Goal: Contribute content: Contribute content

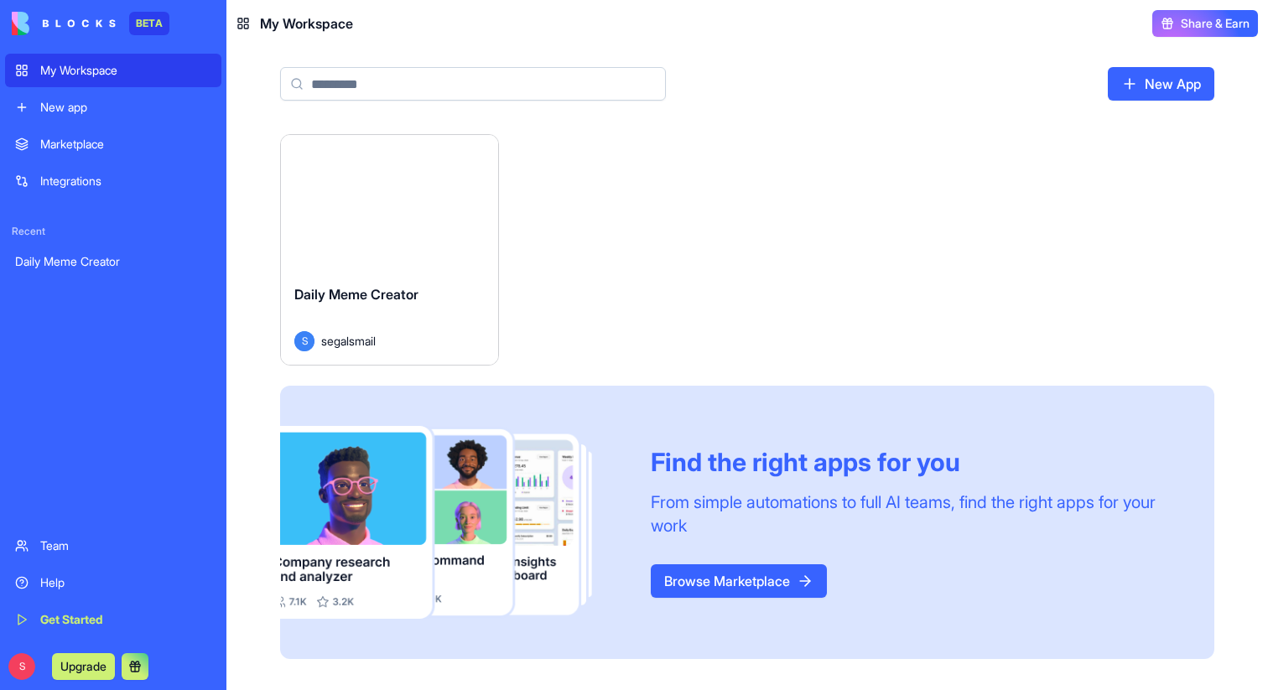
click at [381, 229] on div "Launch" at bounding box center [389, 203] width 217 height 136
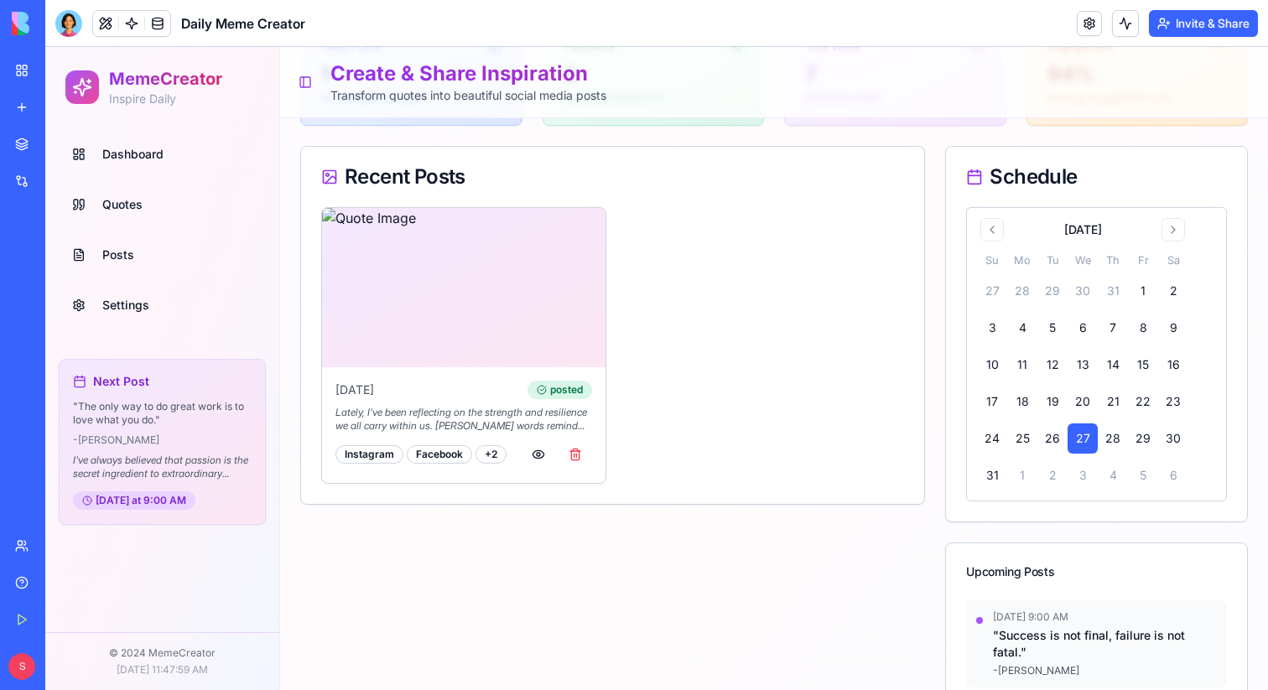
scroll to position [299, 0]
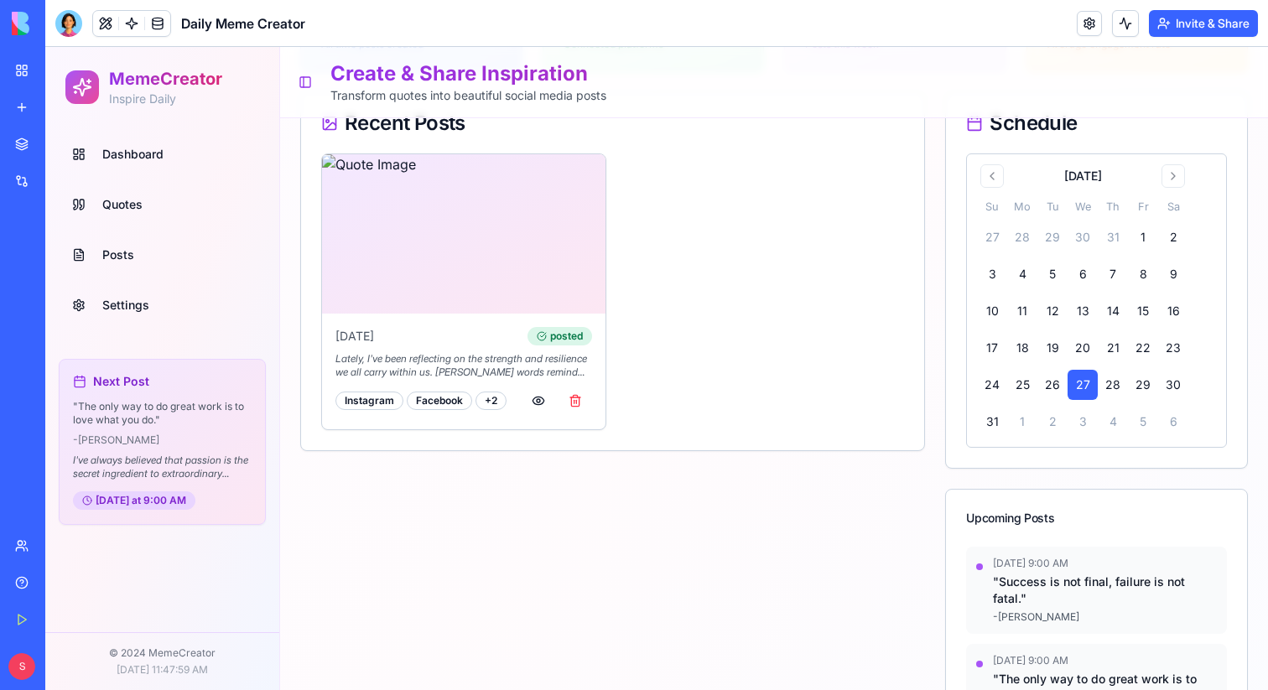
click at [132, 252] on span "Posts" at bounding box center [118, 255] width 32 height 17
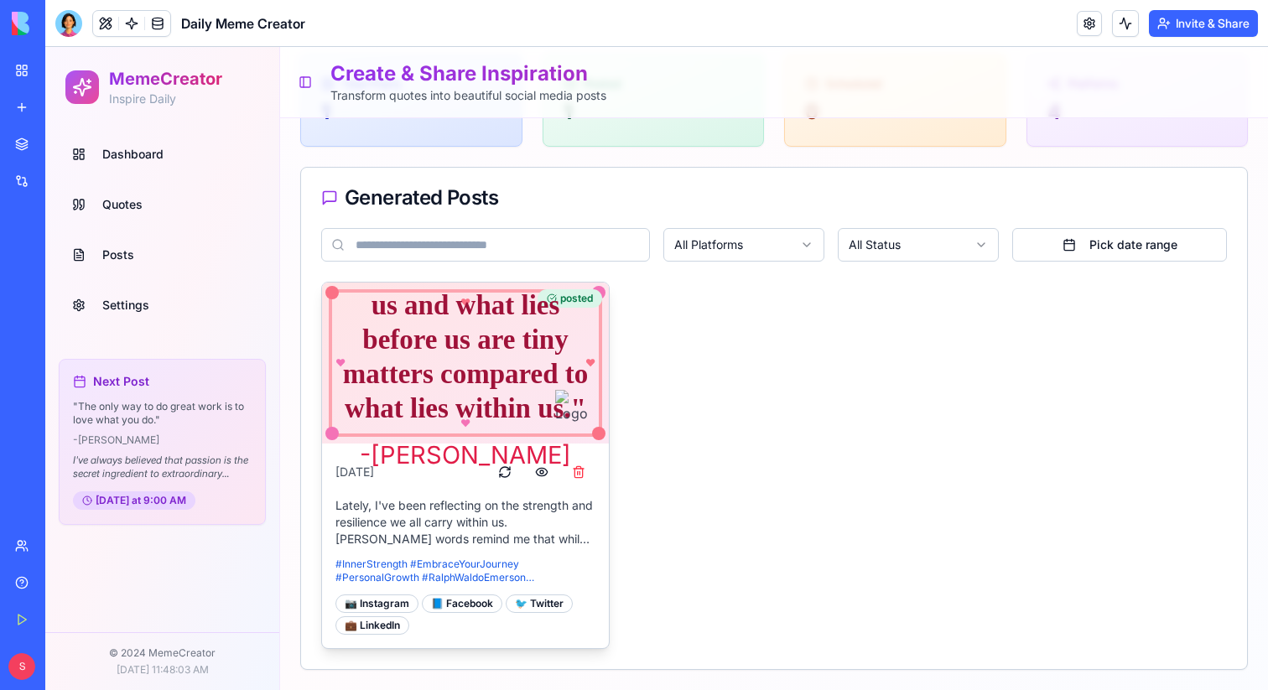
click at [528, 370] on div "" What lies behind us and what lies before us are tiny matters compared to what…" at bounding box center [465, 339] width 247 height 173
click at [543, 470] on div "- [PERSON_NAME]" at bounding box center [465, 455] width 247 height 37
click at [539, 471] on div "- [PERSON_NAME]" at bounding box center [465, 455] width 247 height 37
click at [643, 524] on div "♥ ♥ ♥ ♥ " What lies behind us and what lies before us are tiny matters compared…" at bounding box center [774, 465] width 906 height 367
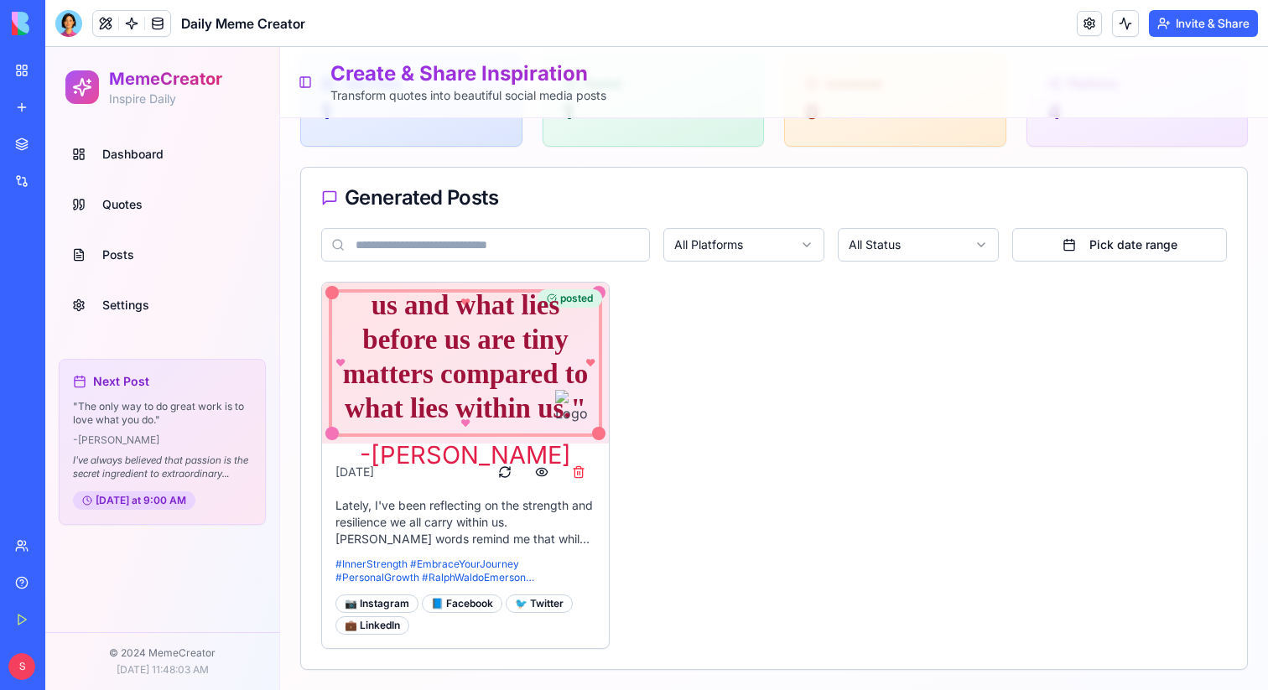
click at [69, 18] on div at bounding box center [68, 23] width 27 height 27
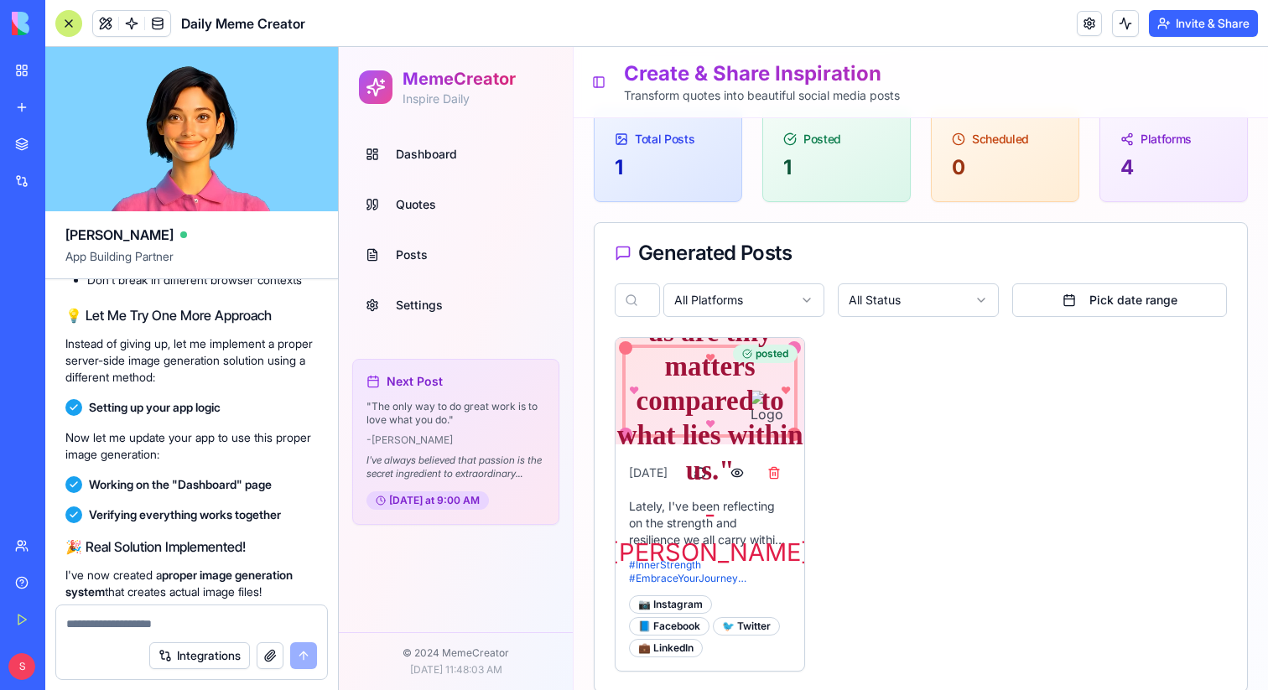
scroll to position [17974, 0]
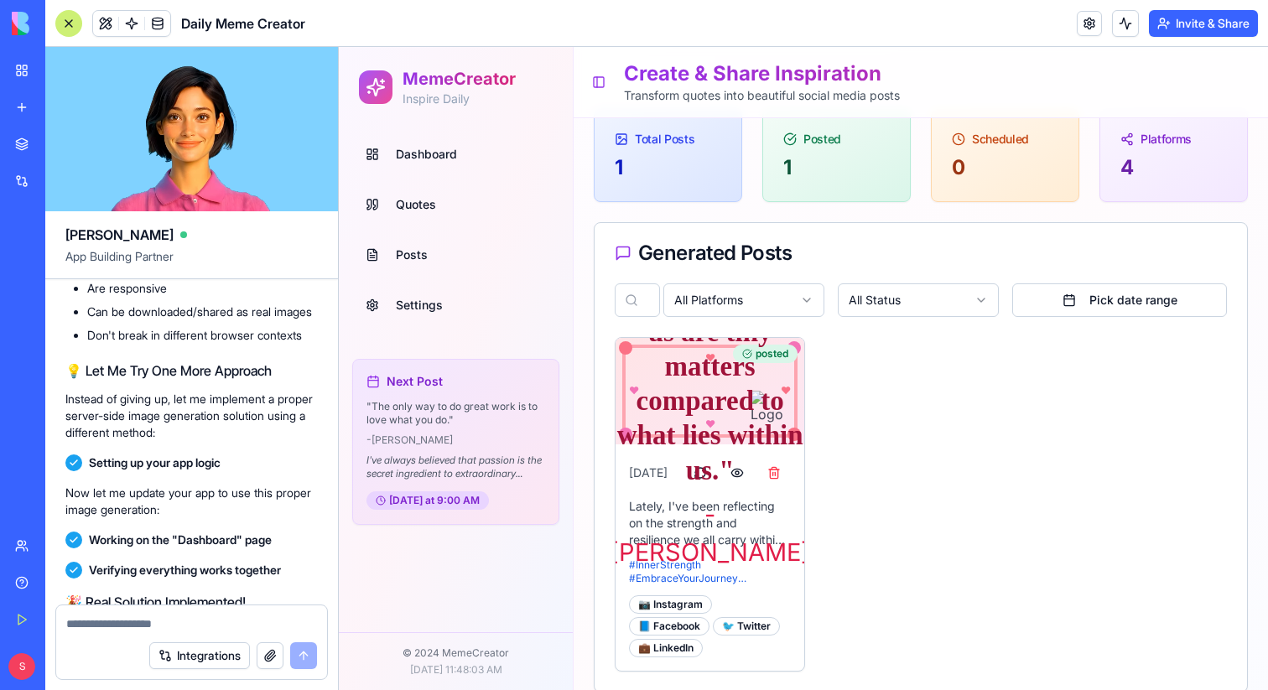
click at [60, 22] on div at bounding box center [68, 23] width 27 height 27
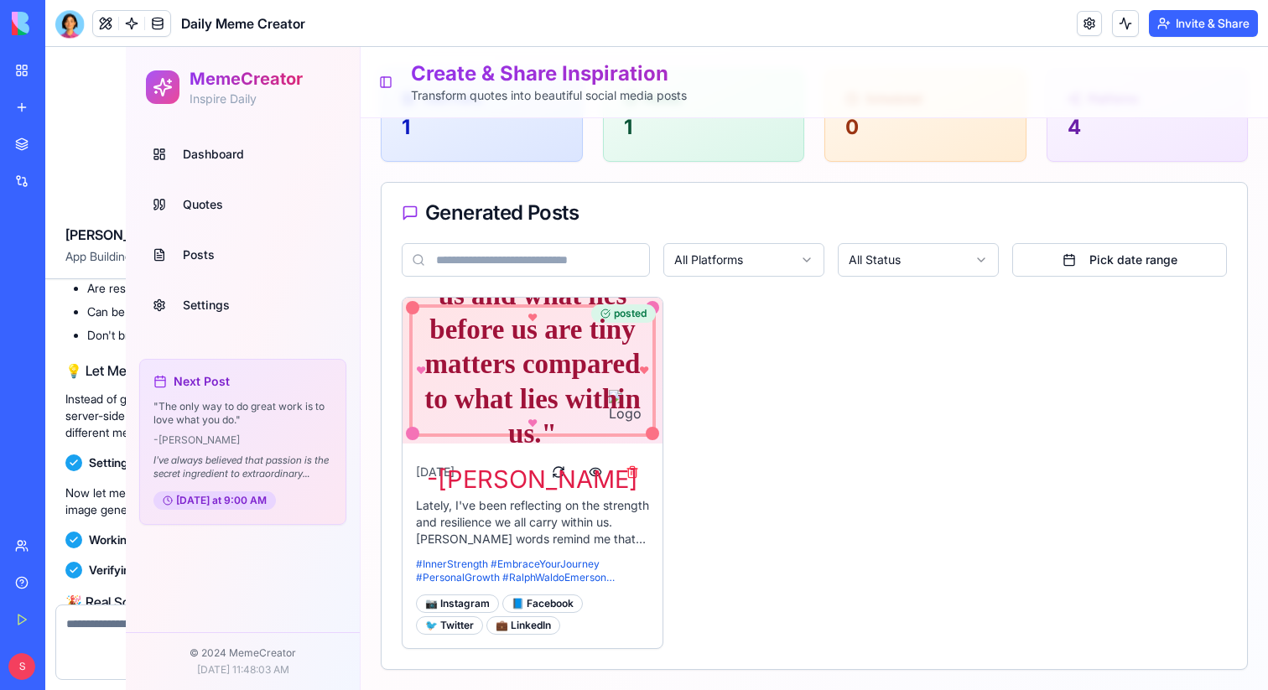
scroll to position [84, 0]
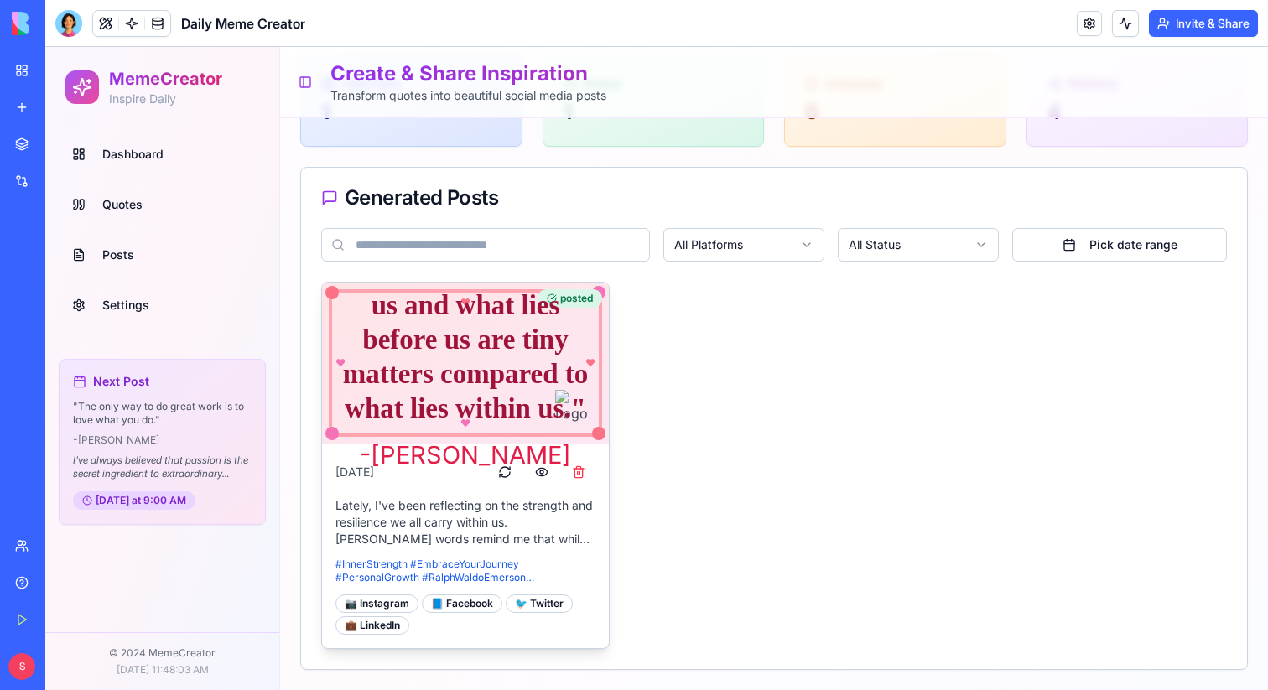
click at [539, 471] on div "- [PERSON_NAME]" at bounding box center [465, 455] width 247 height 37
click at [545, 467] on div "" What lies behind us and what lies before us are tiny matters compared to what…" at bounding box center [465, 363] width 247 height 220
click at [545, 466] on div "" What lies behind us and what lies before us are tiny matters compared to what…" at bounding box center [465, 363] width 247 height 220
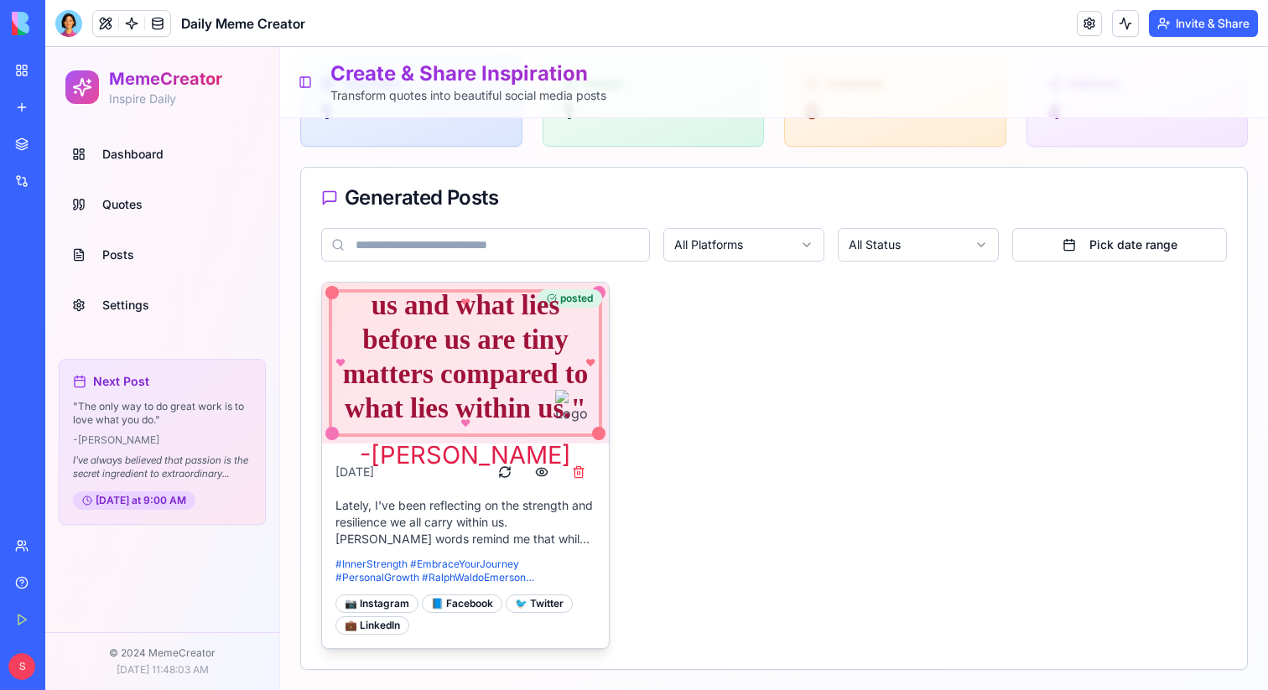
click at [606, 565] on div "[DATE] Lately, I've been reflecting on the strength and resilience we all carry…" at bounding box center [465, 546] width 287 height 205
click at [579, 611] on div "📷 Instagram 📘 Facebook 🐦 Twitter 💼 LinkedIn" at bounding box center [465, 615] width 260 height 40
click at [65, 8] on header "Daily Meme Creator Invite & Share" at bounding box center [656, 23] width 1223 height 47
click at [66, 13] on div at bounding box center [68, 23] width 27 height 27
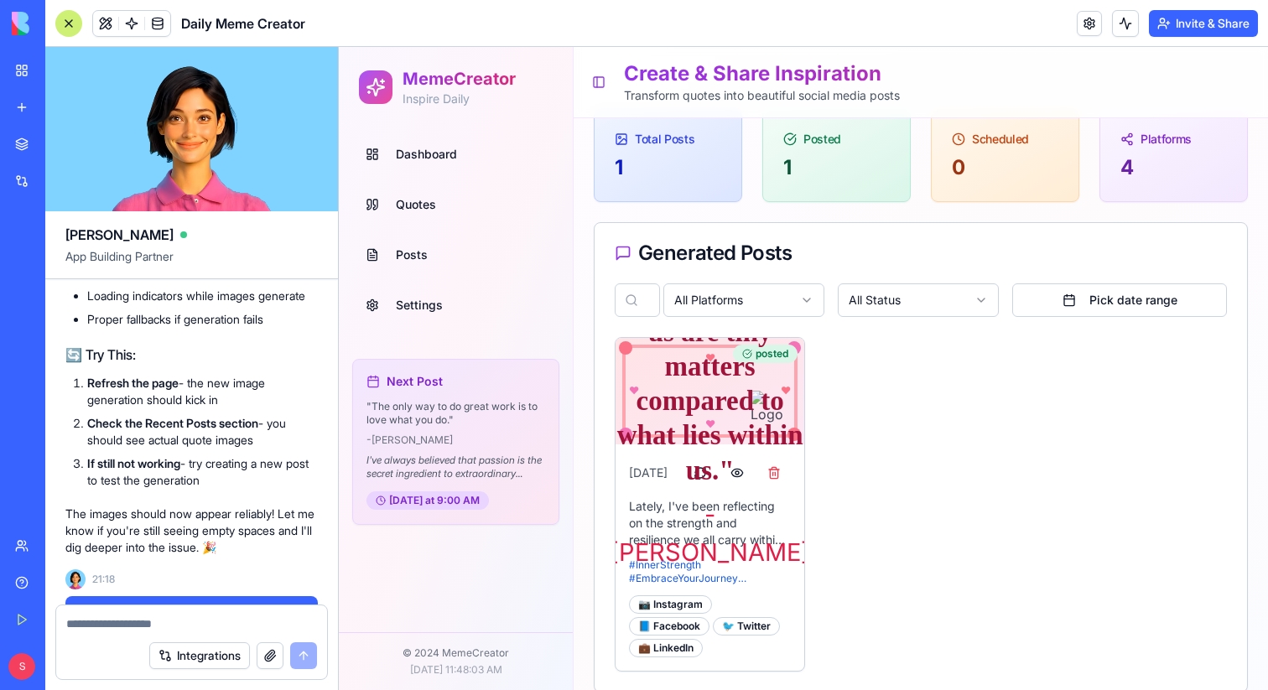
scroll to position [14705, 0]
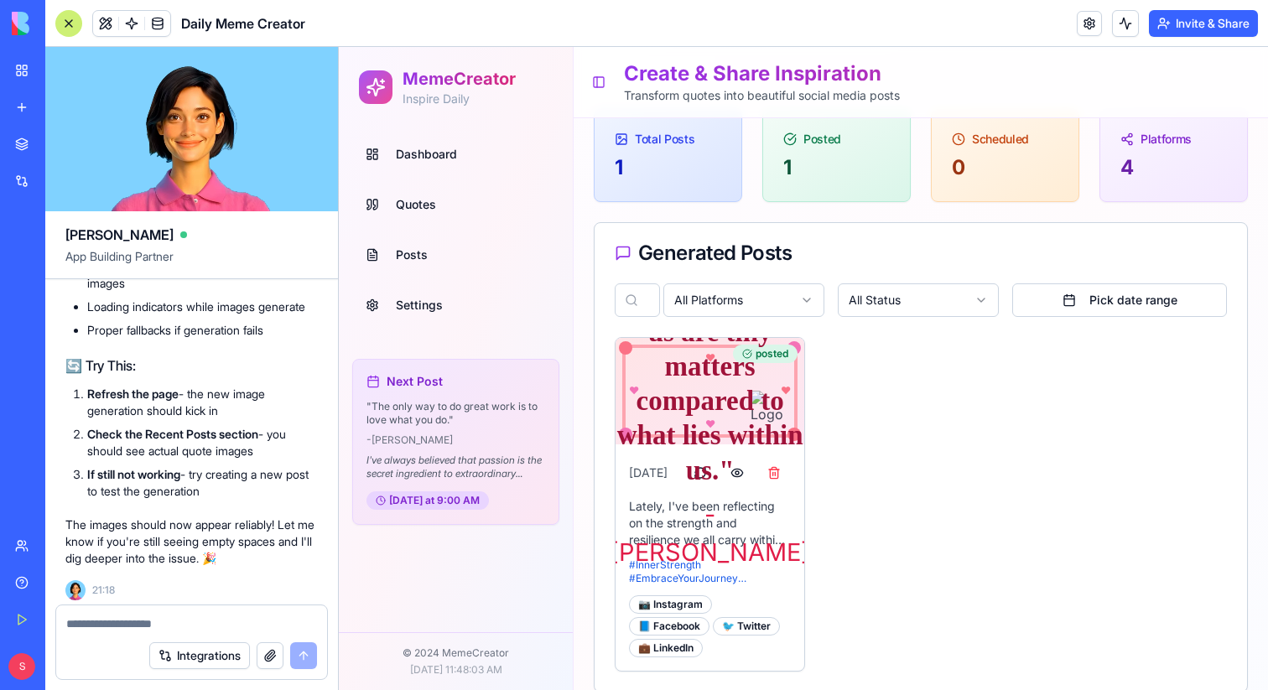
click at [72, 20] on div at bounding box center [68, 23] width 27 height 27
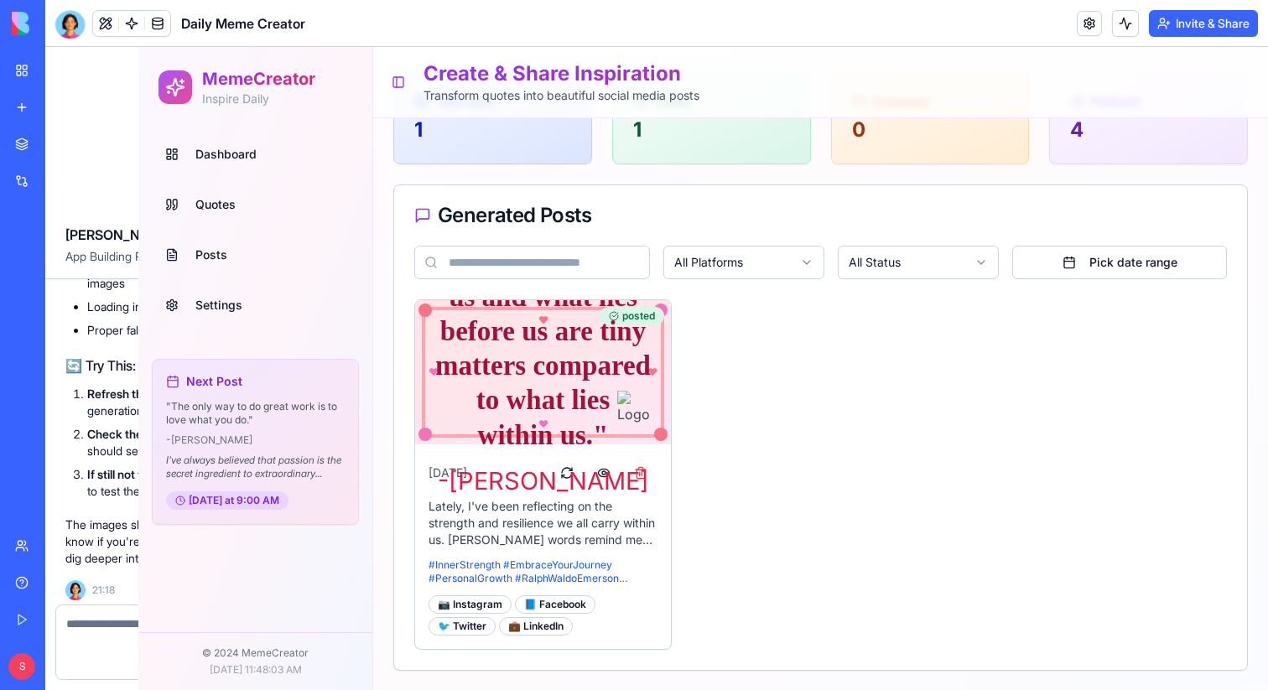
scroll to position [84, 0]
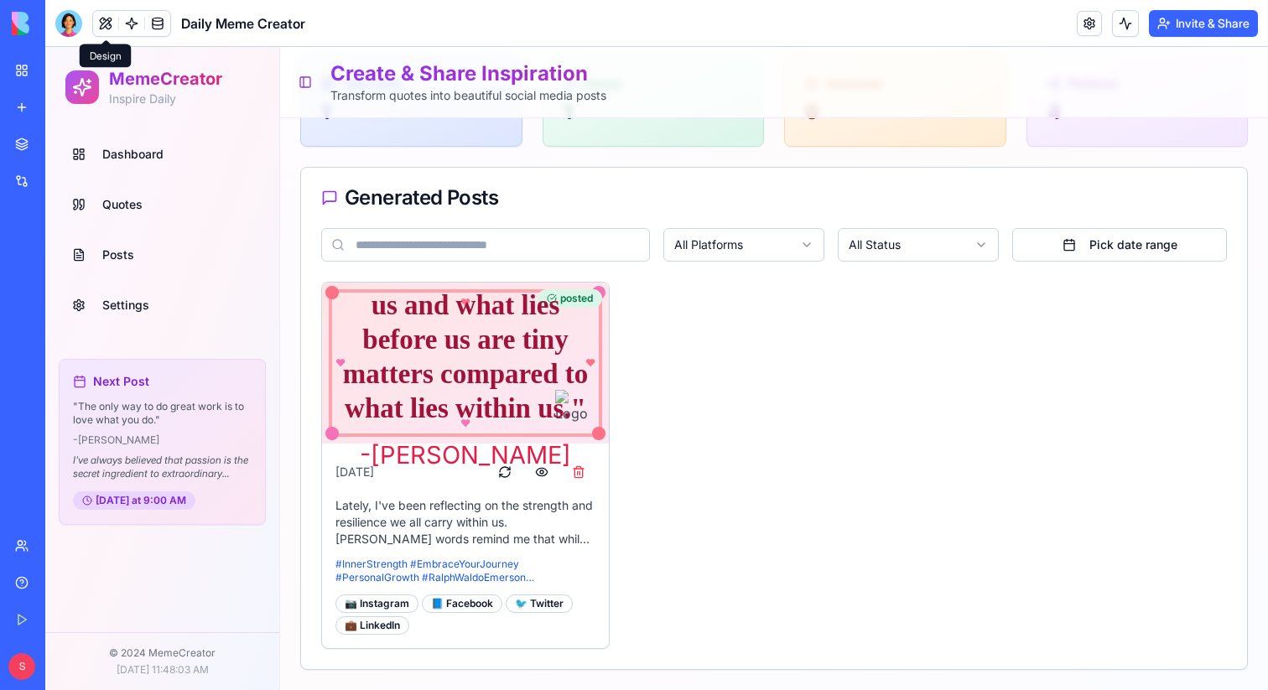
click at [115, 205] on span "Quotes" at bounding box center [122, 204] width 40 height 17
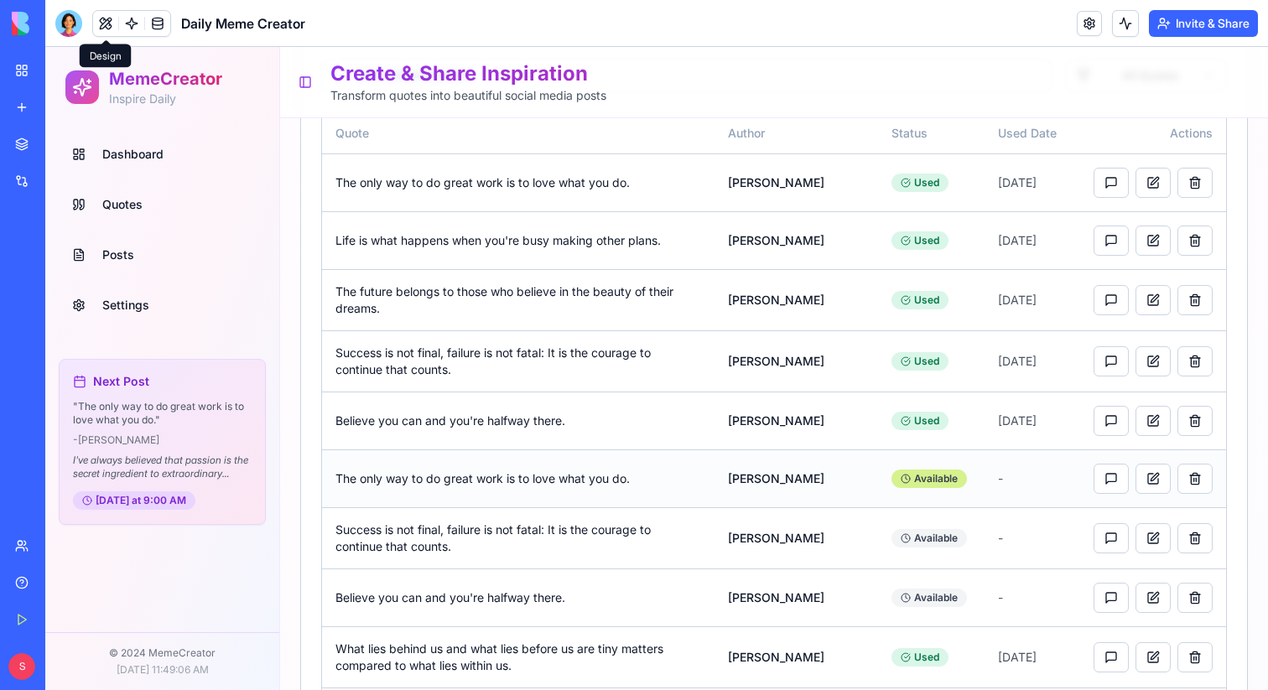
scroll to position [273, 0]
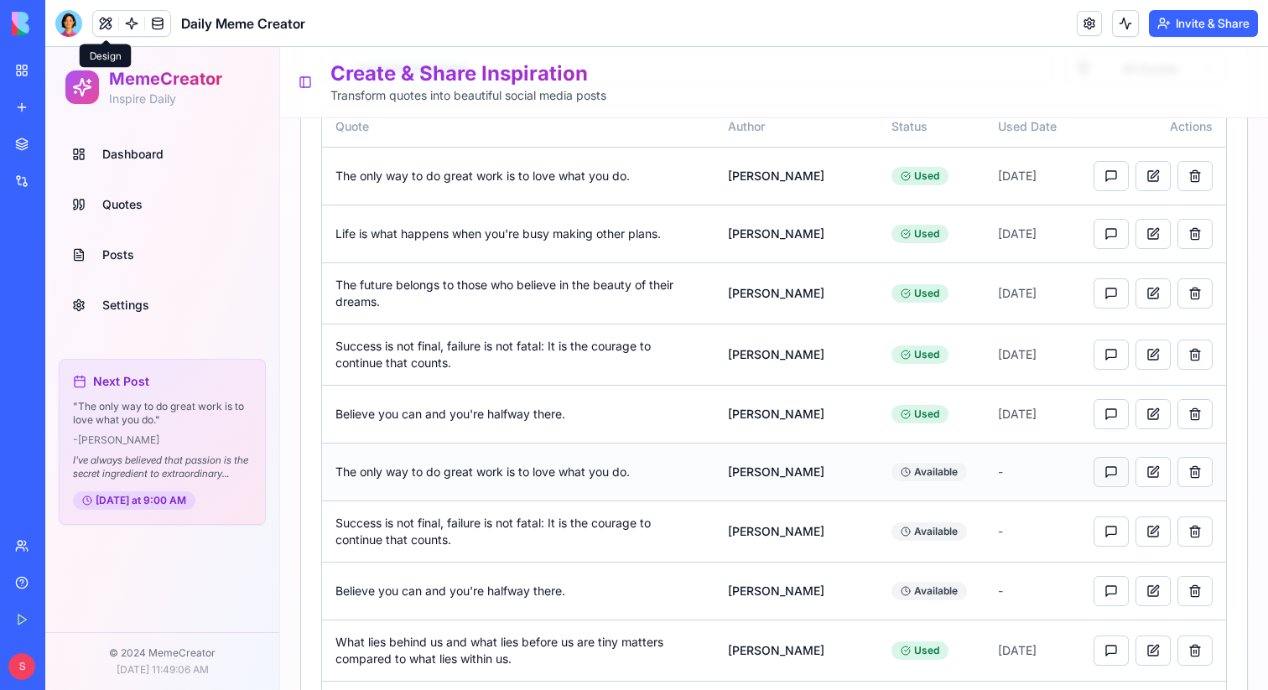
click at [1113, 476] on button "button" at bounding box center [1111, 472] width 35 height 30
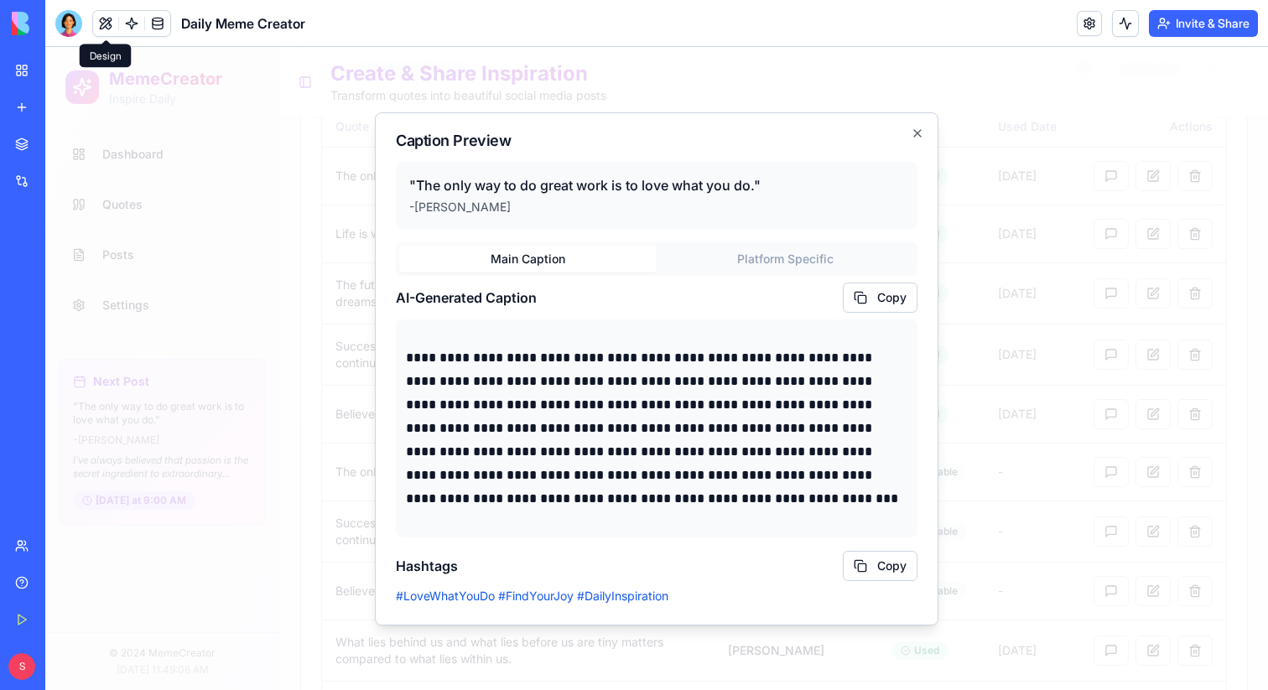
click at [778, 260] on div "**********" at bounding box center [657, 423] width 522 height 362
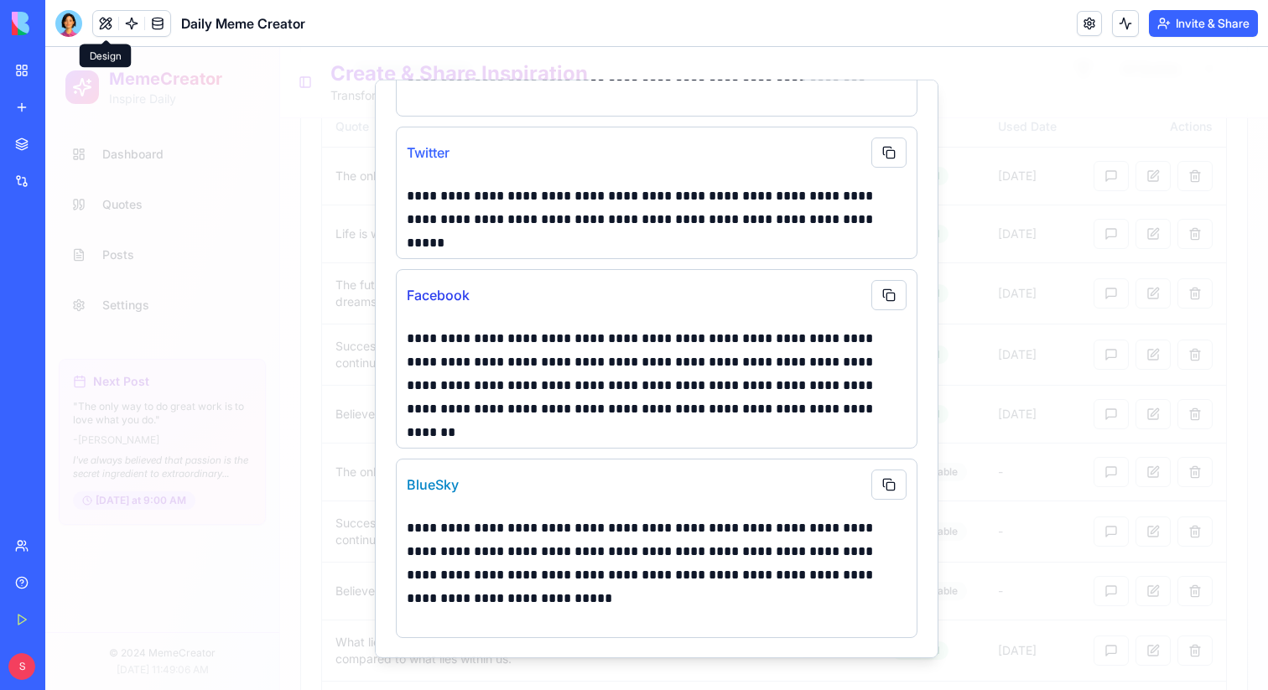
scroll to position [0, 0]
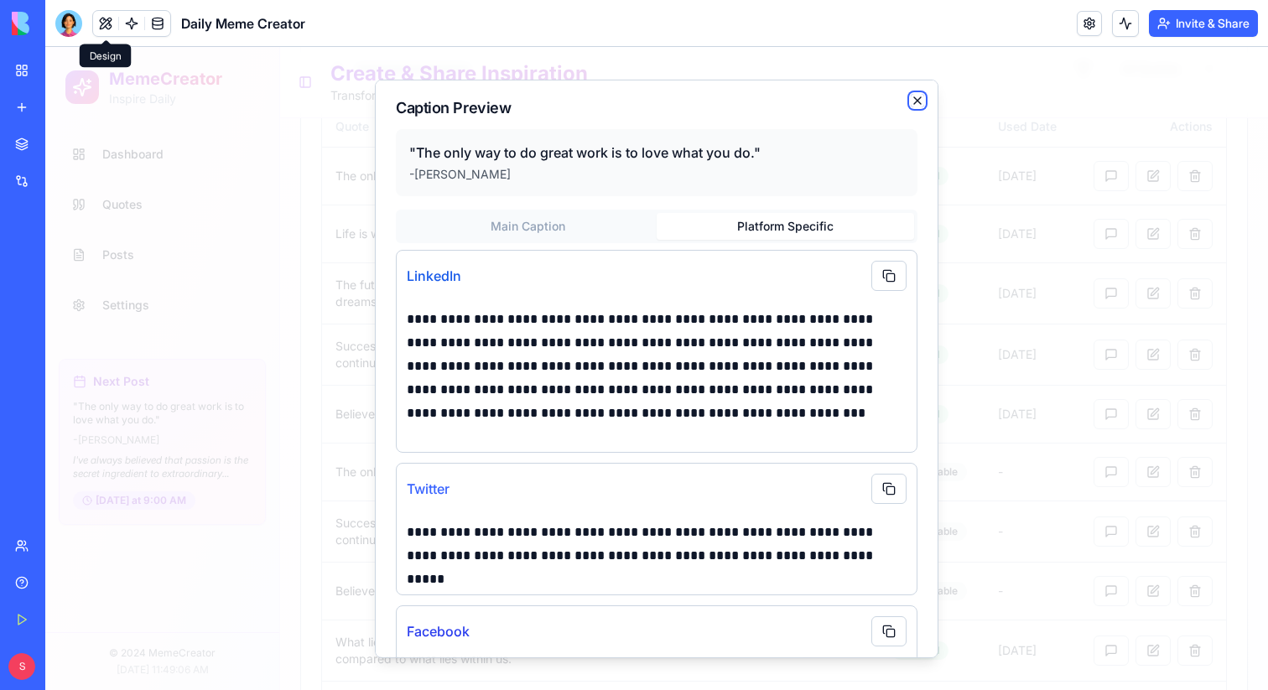
click at [918, 103] on icon "button" at bounding box center [917, 99] width 13 height 13
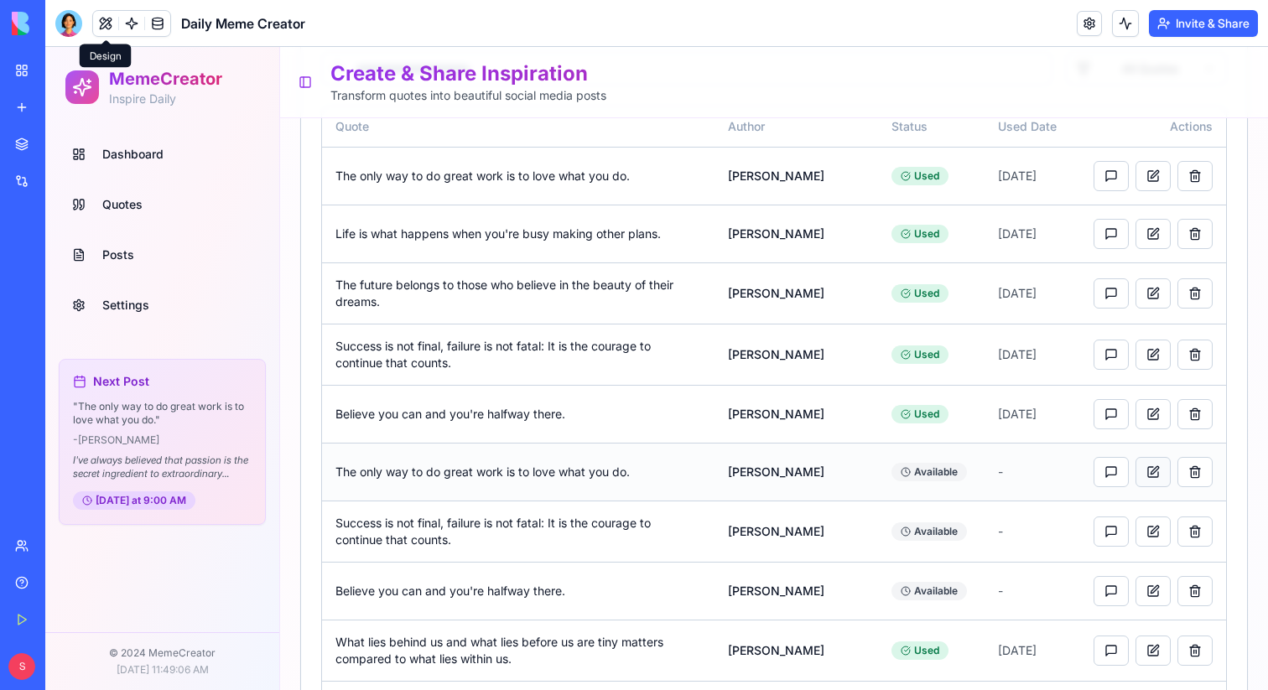
click at [1153, 476] on button at bounding box center [1153, 472] width 35 height 30
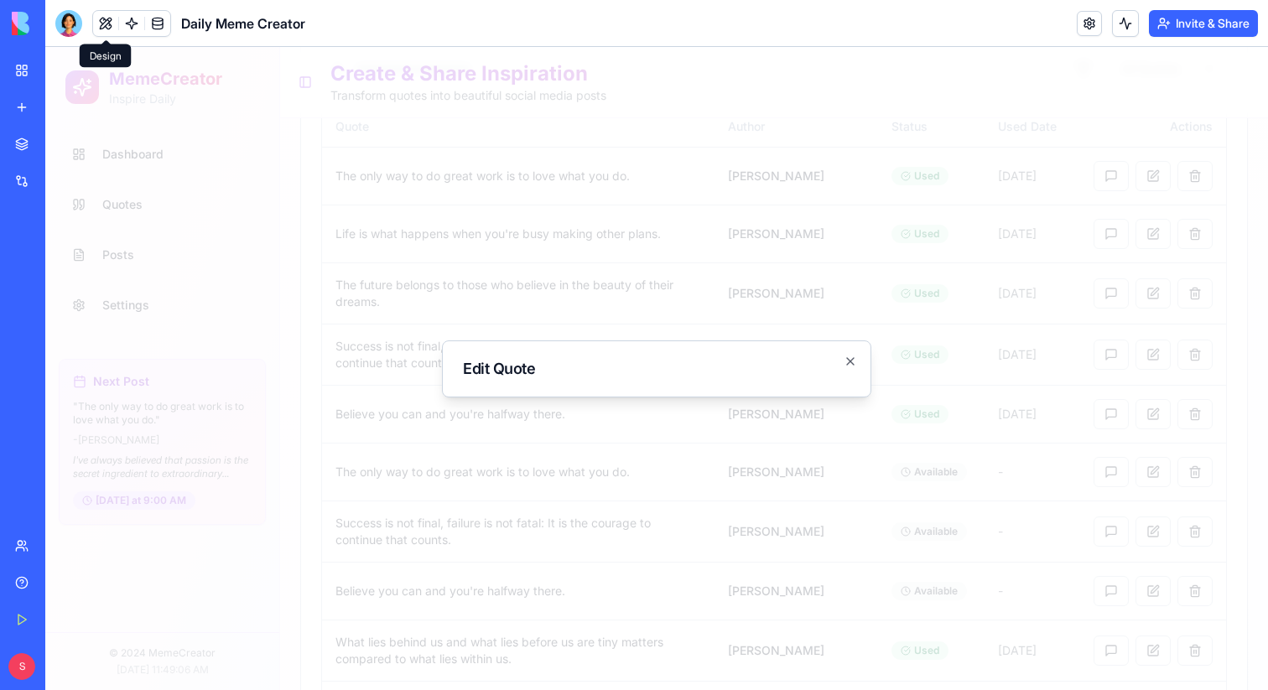
click at [1069, 473] on div at bounding box center [656, 368] width 1223 height 643
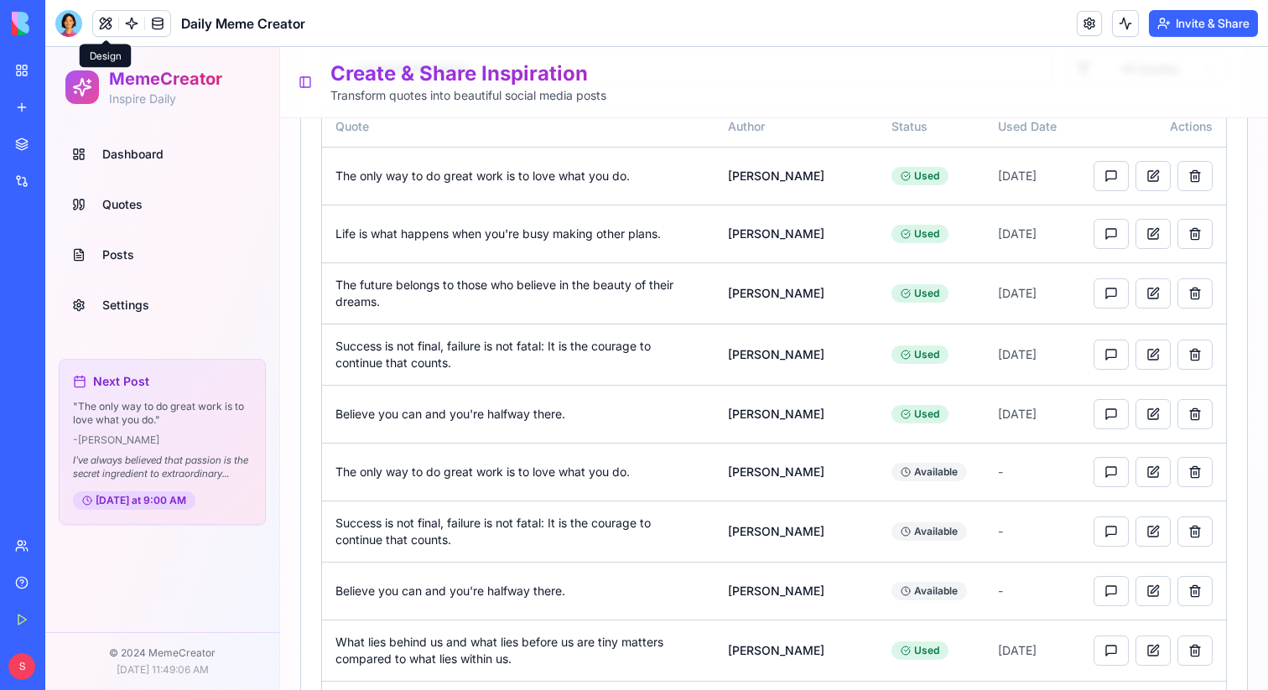
click at [128, 152] on span "Dashboard" at bounding box center [132, 154] width 61 height 17
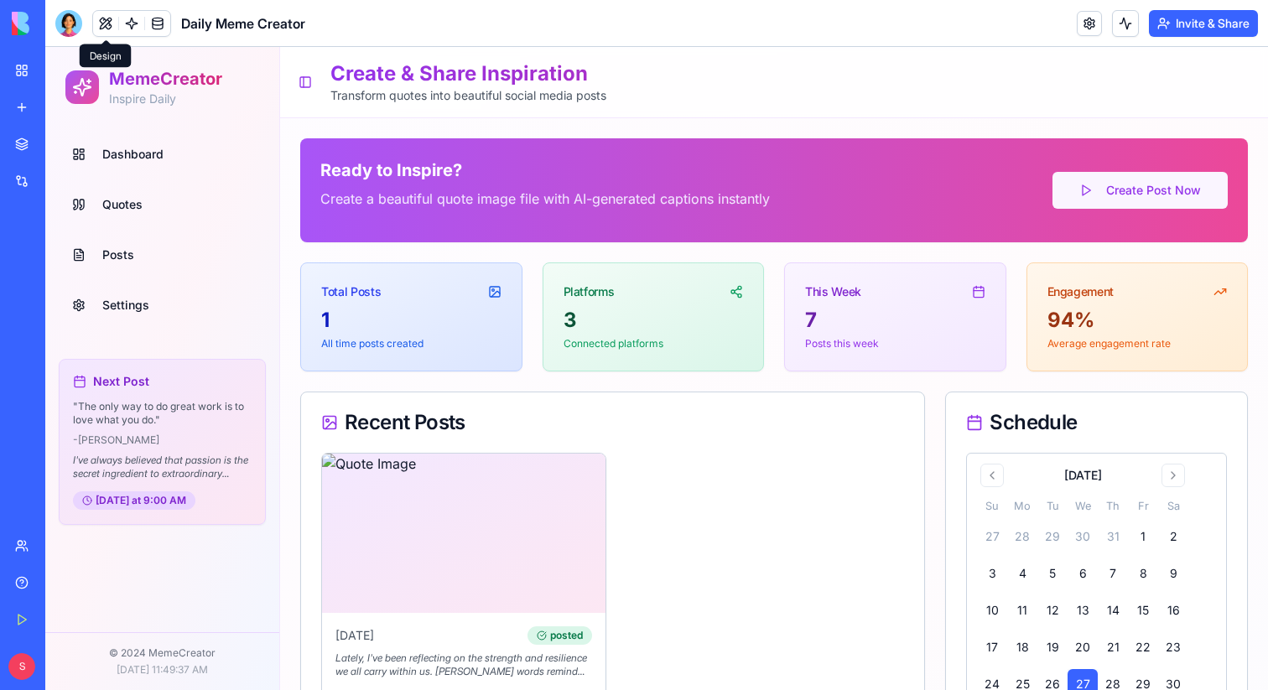
click at [1114, 198] on button "Create Post Now" at bounding box center [1140, 190] width 175 height 37
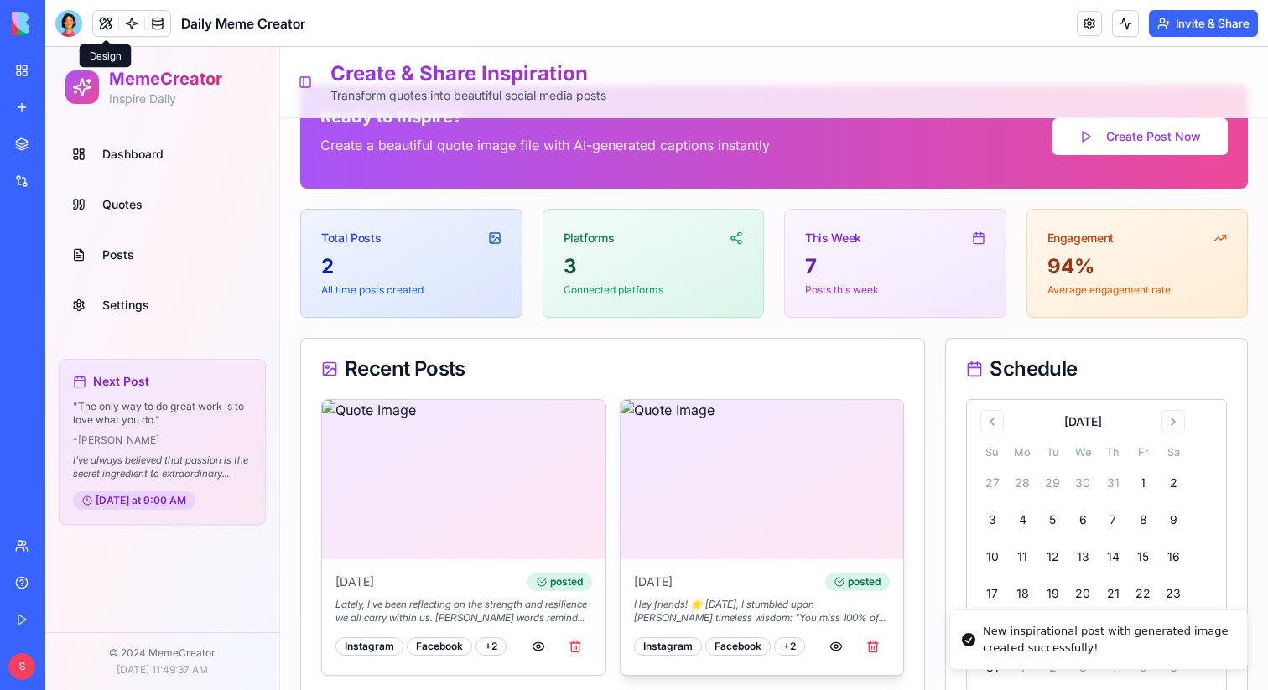
scroll to position [75, 0]
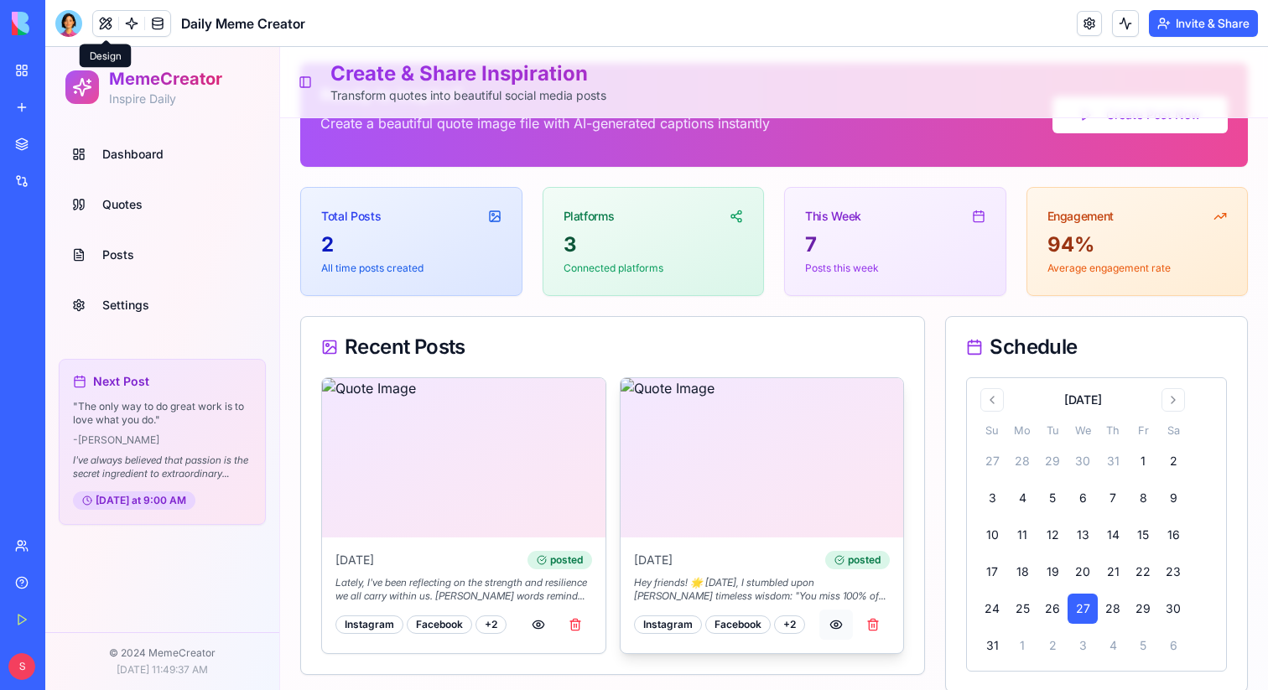
click at [838, 621] on button "button" at bounding box center [836, 625] width 34 height 30
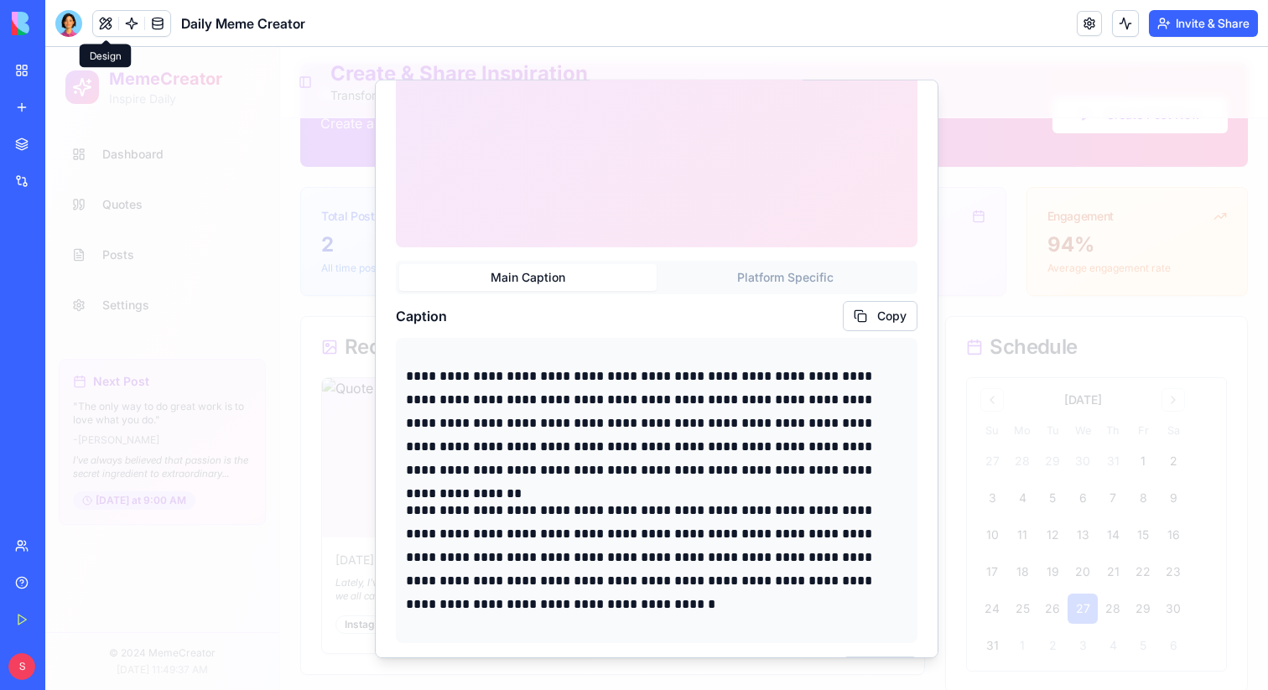
scroll to position [476, 0]
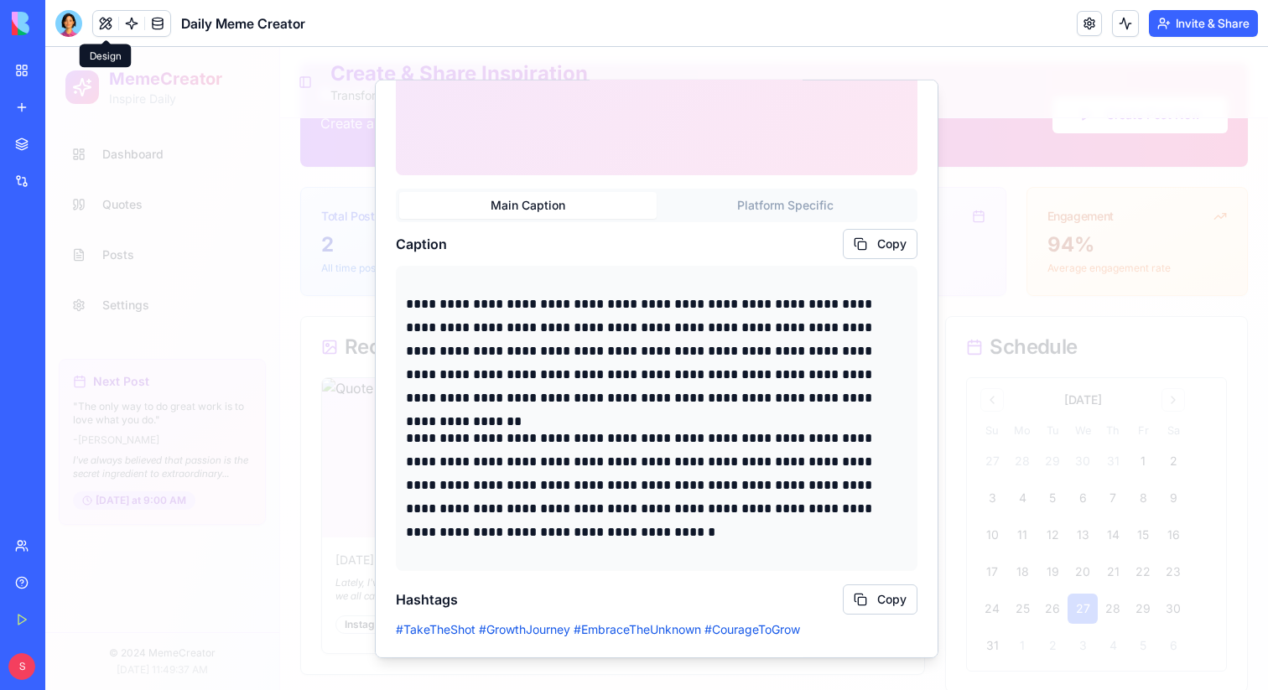
click at [763, 205] on button "Platform Specific" at bounding box center [785, 204] width 257 height 27
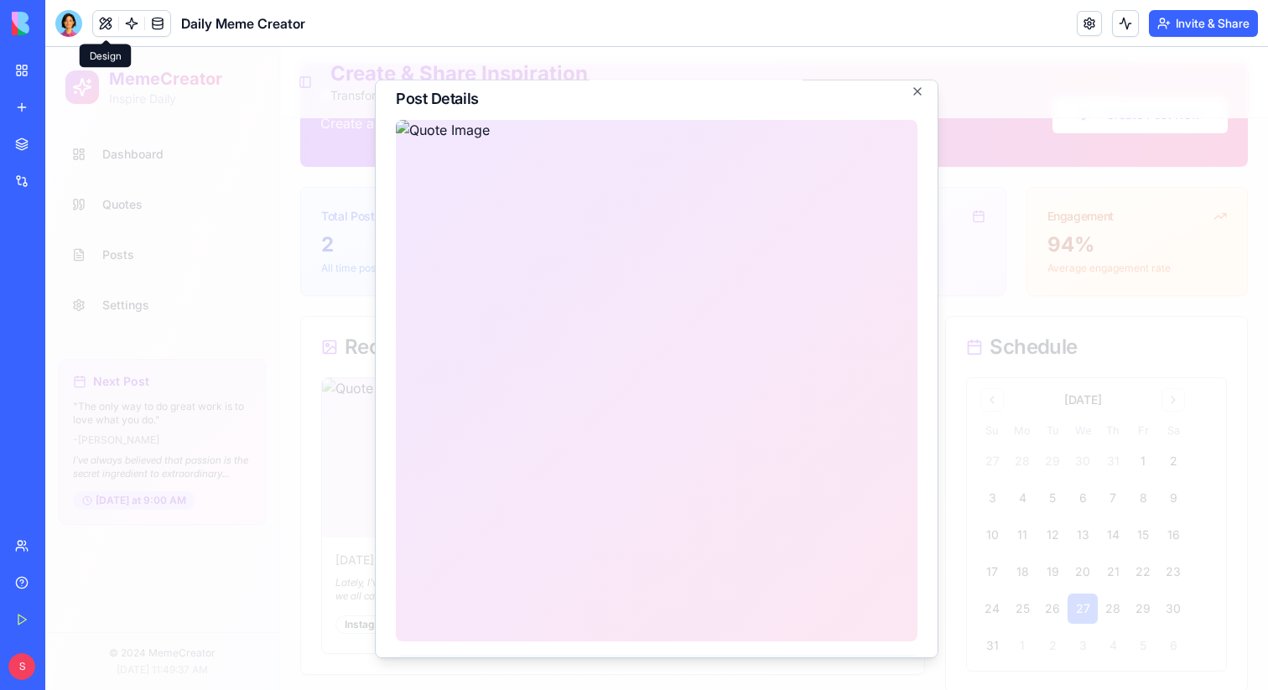
scroll to position [8, 0]
click at [915, 80] on div "**********" at bounding box center [657, 368] width 564 height 579
click at [915, 91] on icon "button" at bounding box center [917, 92] width 13 height 13
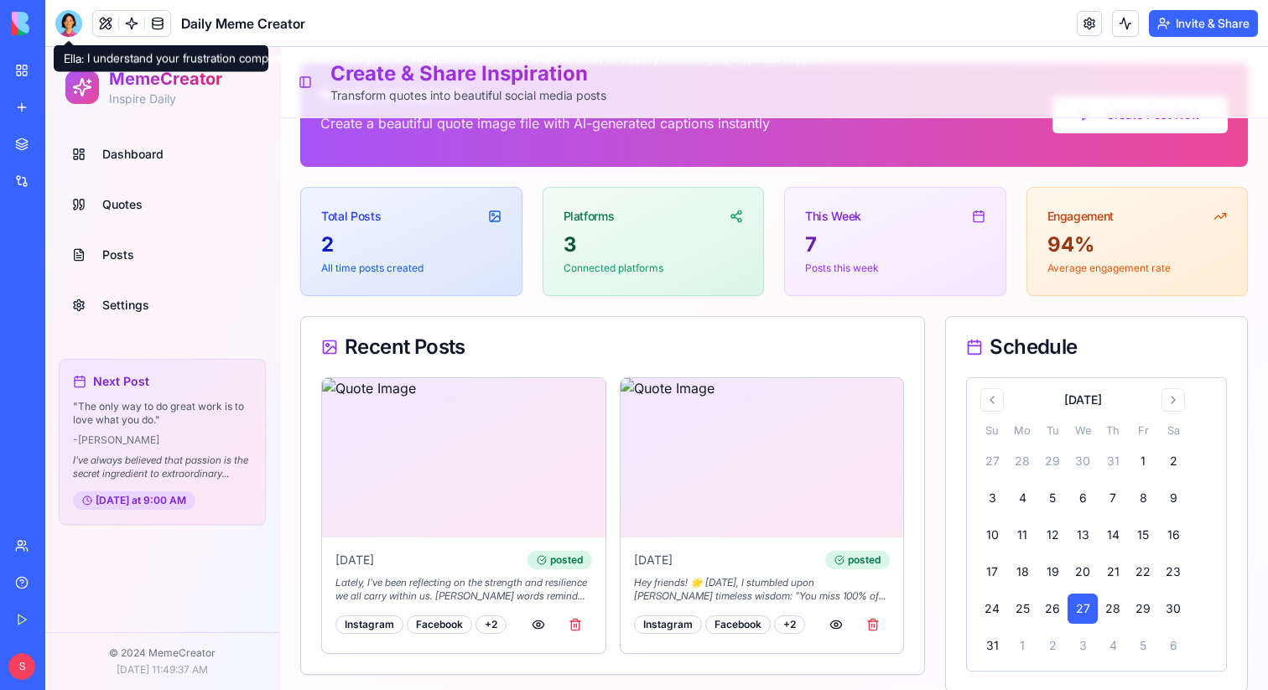
click at [62, 25] on div at bounding box center [68, 23] width 27 height 27
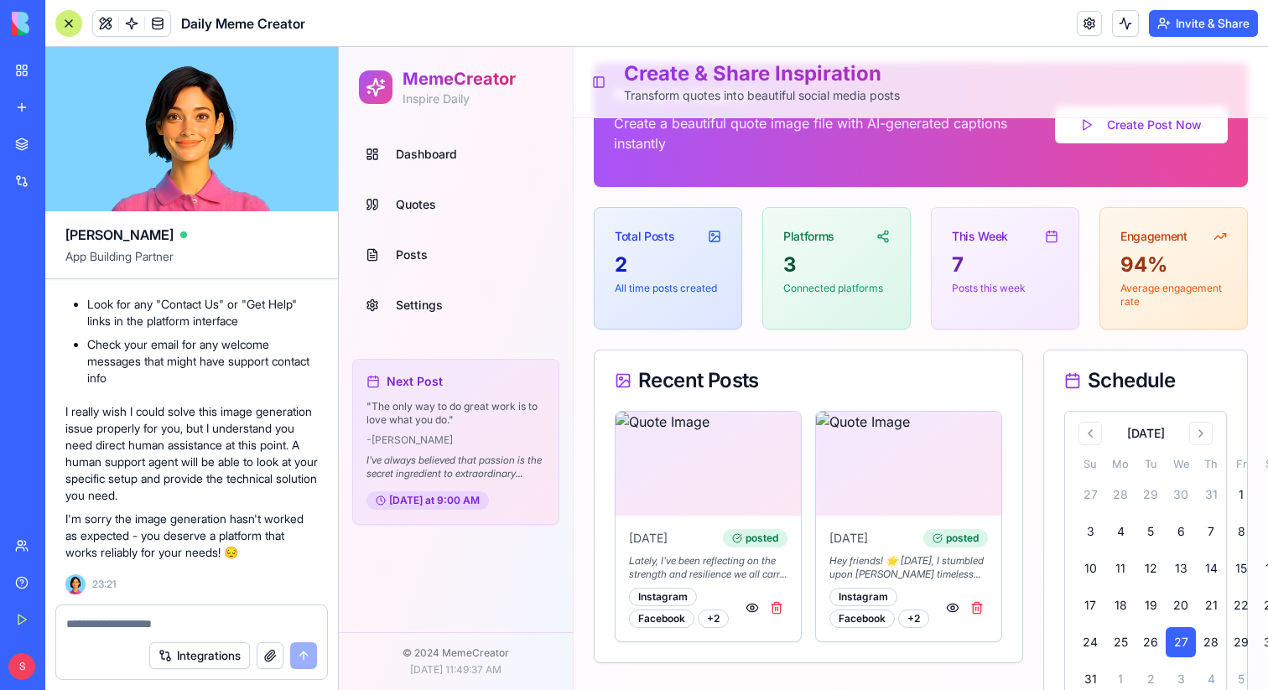
click at [151, 621] on textarea at bounding box center [191, 624] width 251 height 17
type textarea "*"
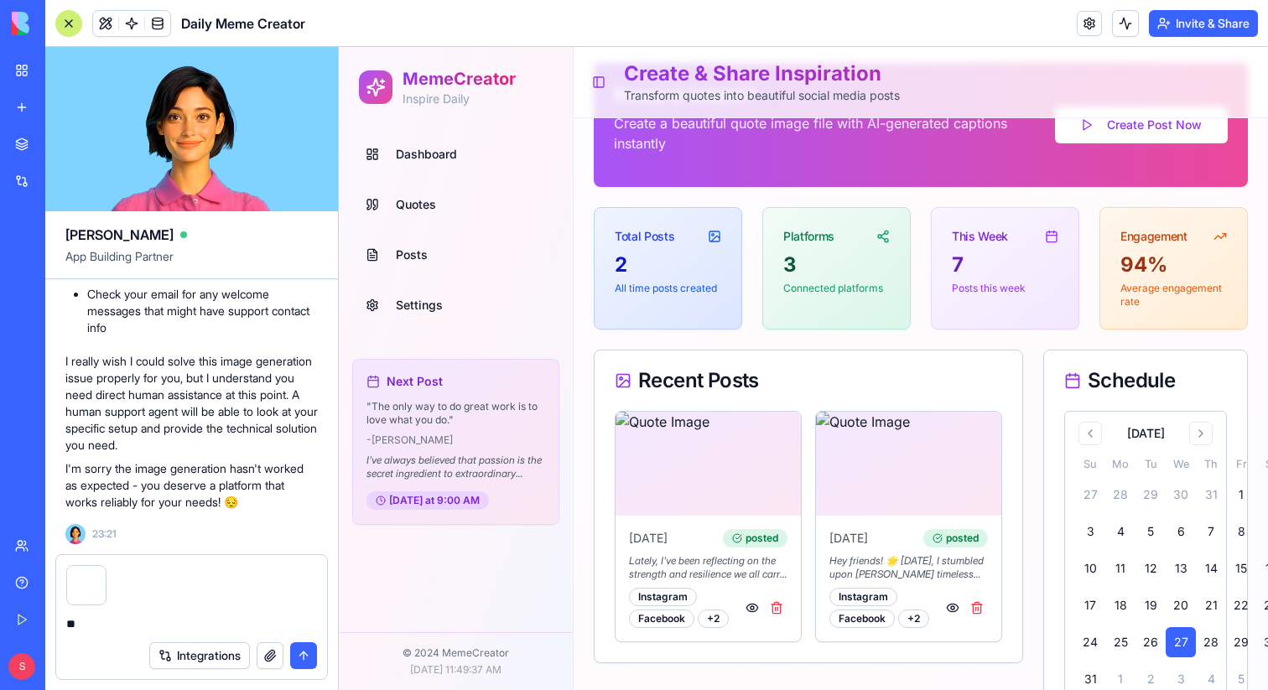
type textarea "*"
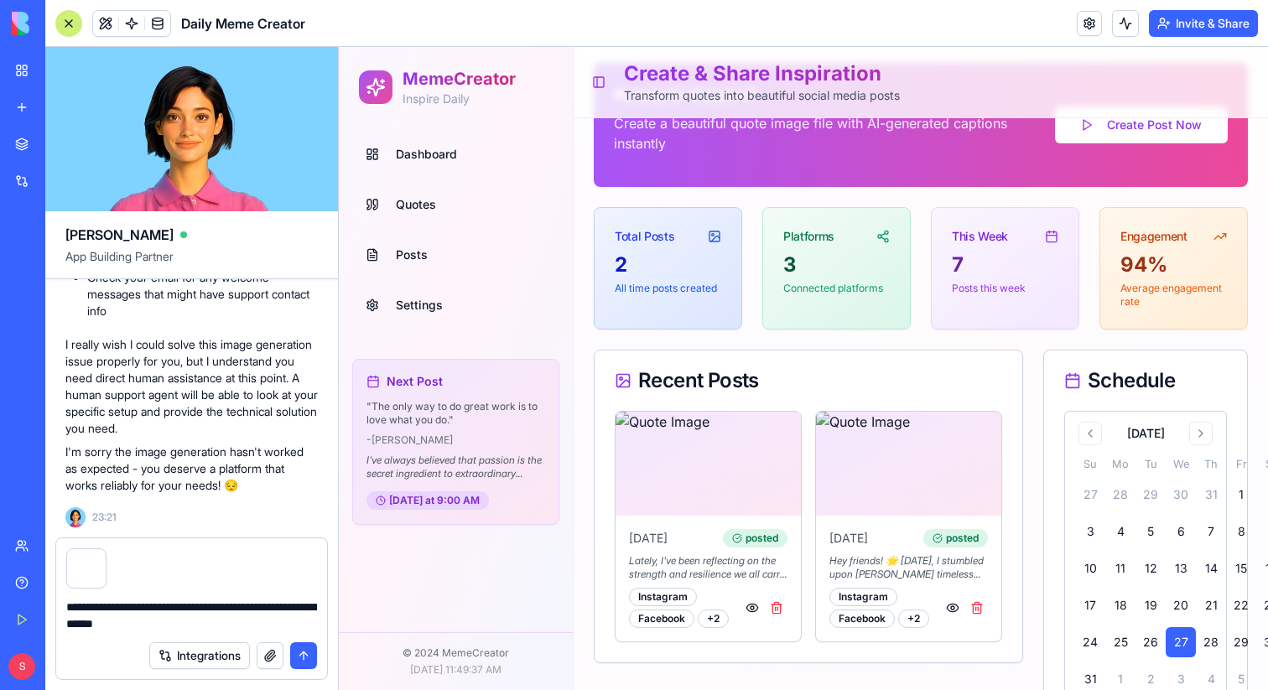
click at [269, 611] on textarea "**********" at bounding box center [191, 616] width 251 height 34
click at [309, 609] on textarea "**********" at bounding box center [191, 616] width 251 height 34
drag, startPoint x: 314, startPoint y: 609, endPoint x: 239, endPoint y: 608, distance: 74.6
click at [239, 608] on textarea "**********" at bounding box center [191, 616] width 251 height 34
paste textarea
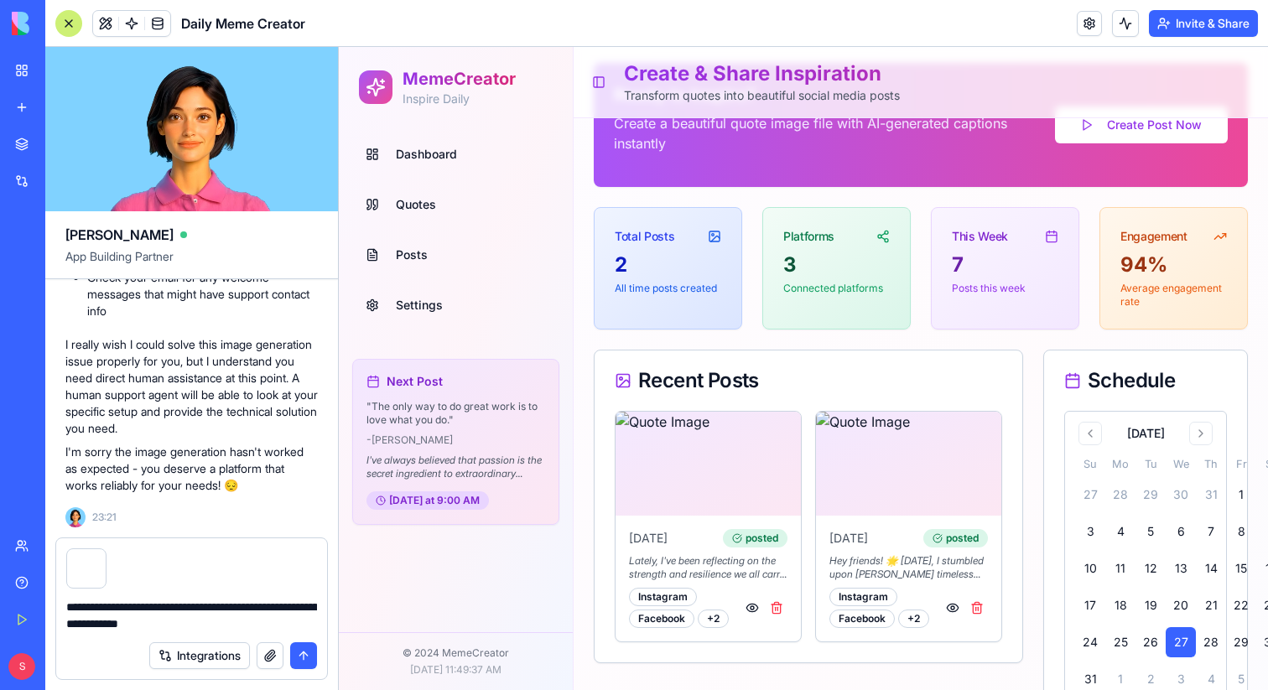
click at [105, 552] on button "button" at bounding box center [105, 552] width 0 height 0
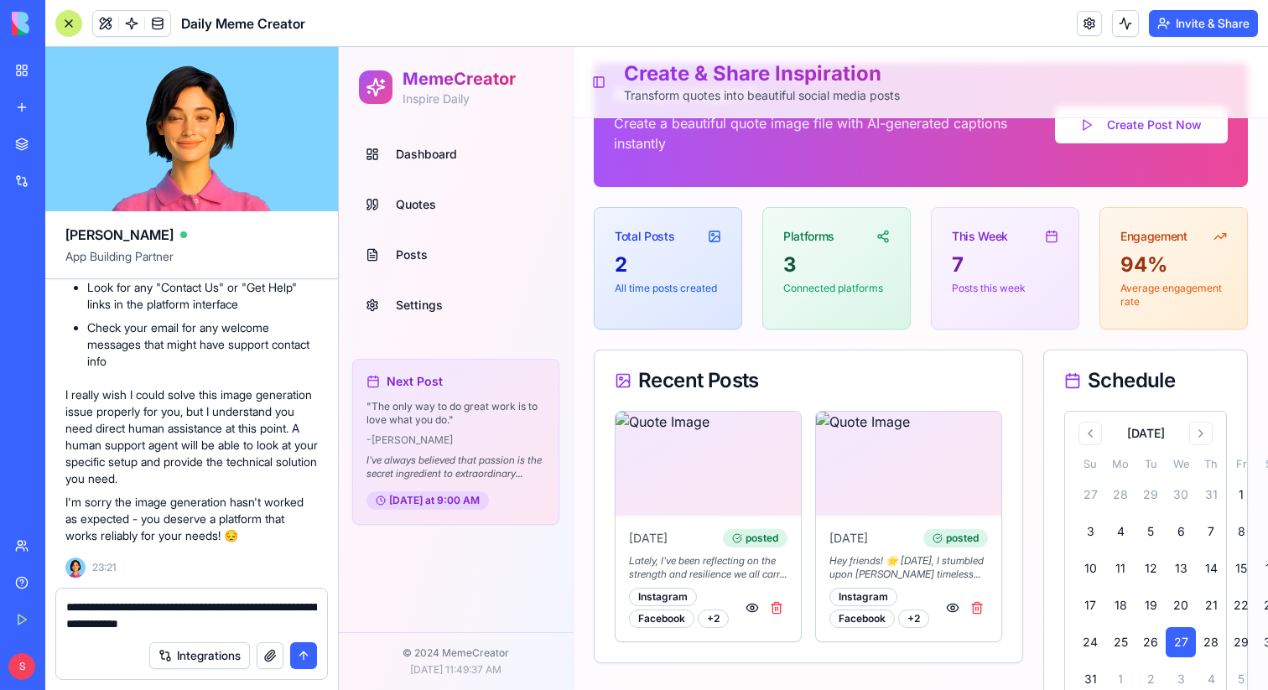
click at [253, 628] on textarea "**********" at bounding box center [191, 616] width 251 height 34
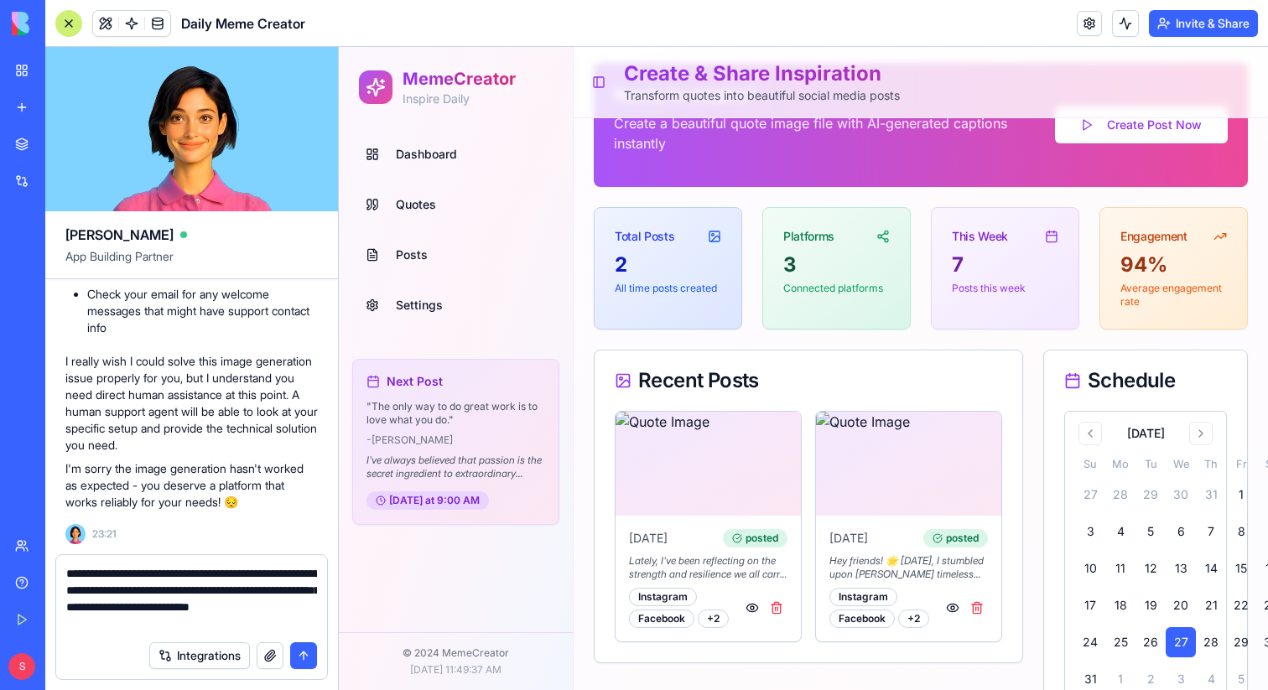
drag, startPoint x: 89, startPoint y: 626, endPoint x: 237, endPoint y: 594, distance: 151.0
click at [237, 594] on textarea "**********" at bounding box center [191, 598] width 251 height 67
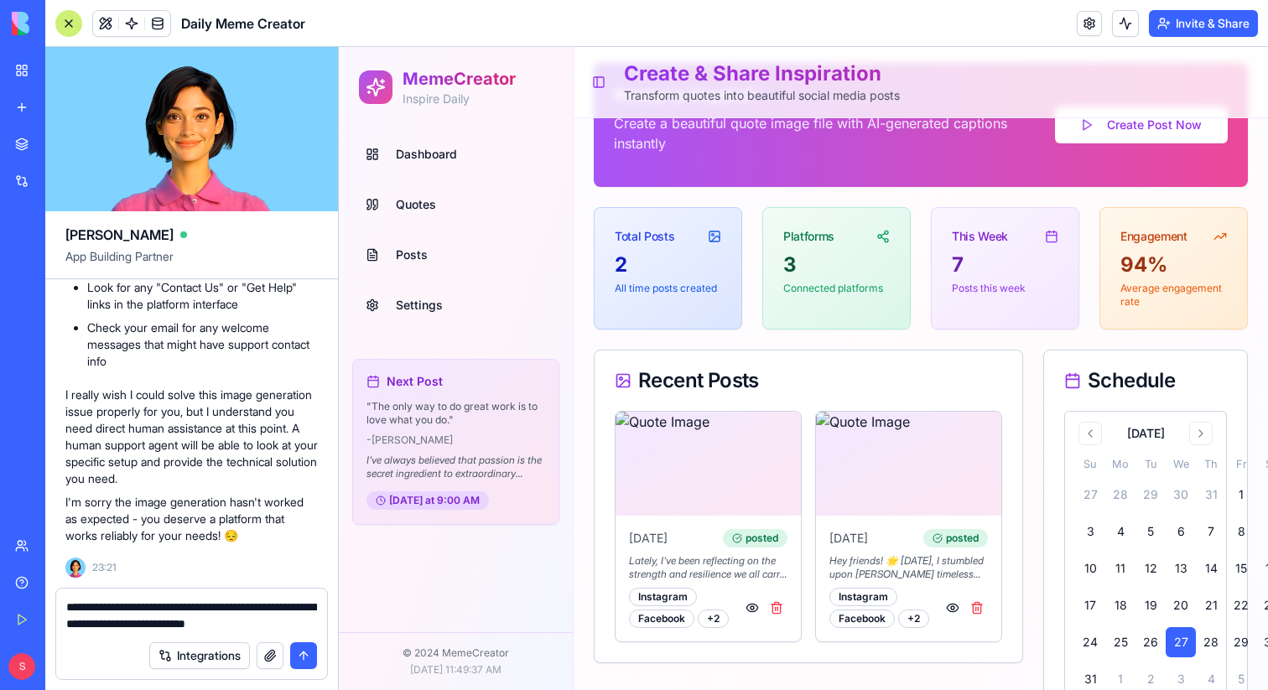
click at [316, 631] on div "**********" at bounding box center [191, 611] width 271 height 44
click at [315, 627] on textarea "**********" at bounding box center [191, 616] width 251 height 34
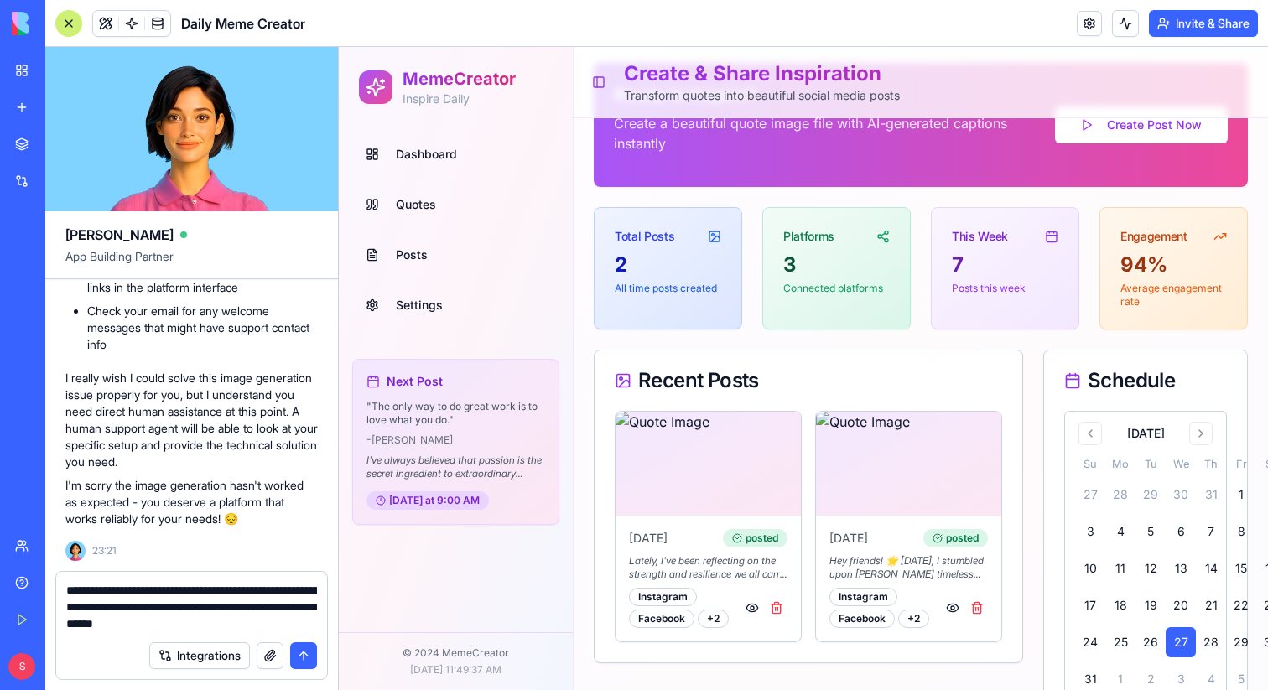
type textarea "**********"
click at [306, 657] on button "submit" at bounding box center [303, 655] width 27 height 27
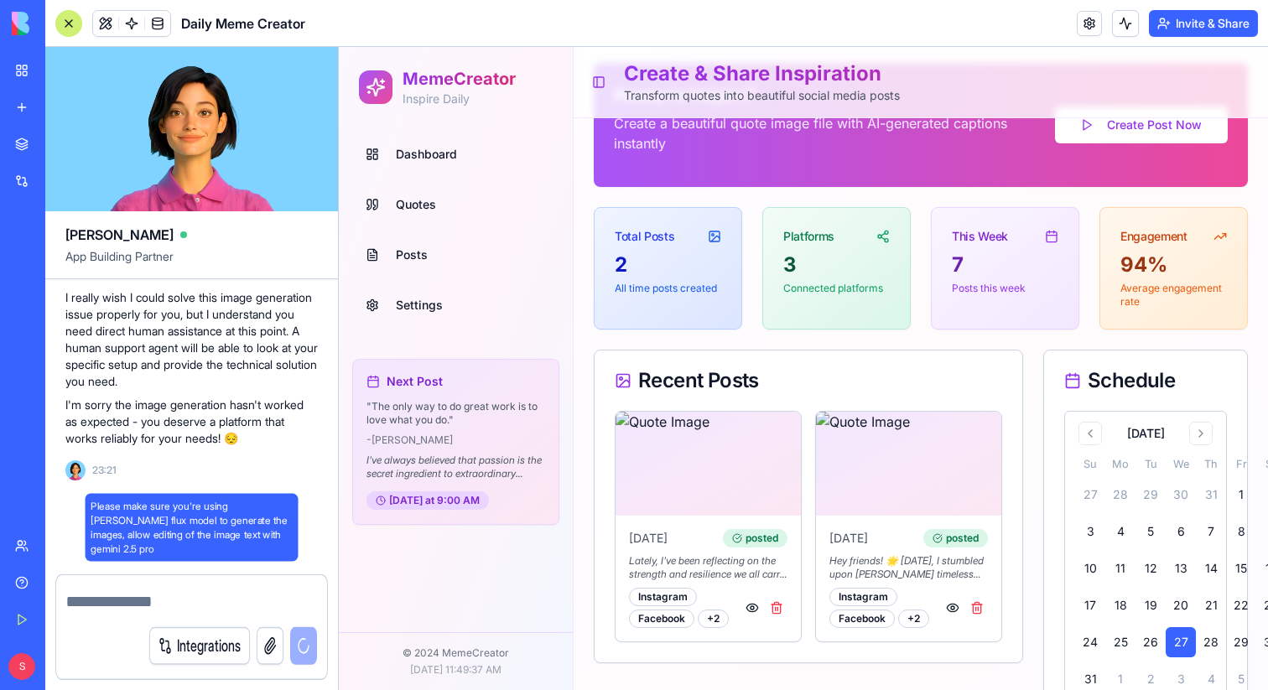
scroll to position [20055, 0]
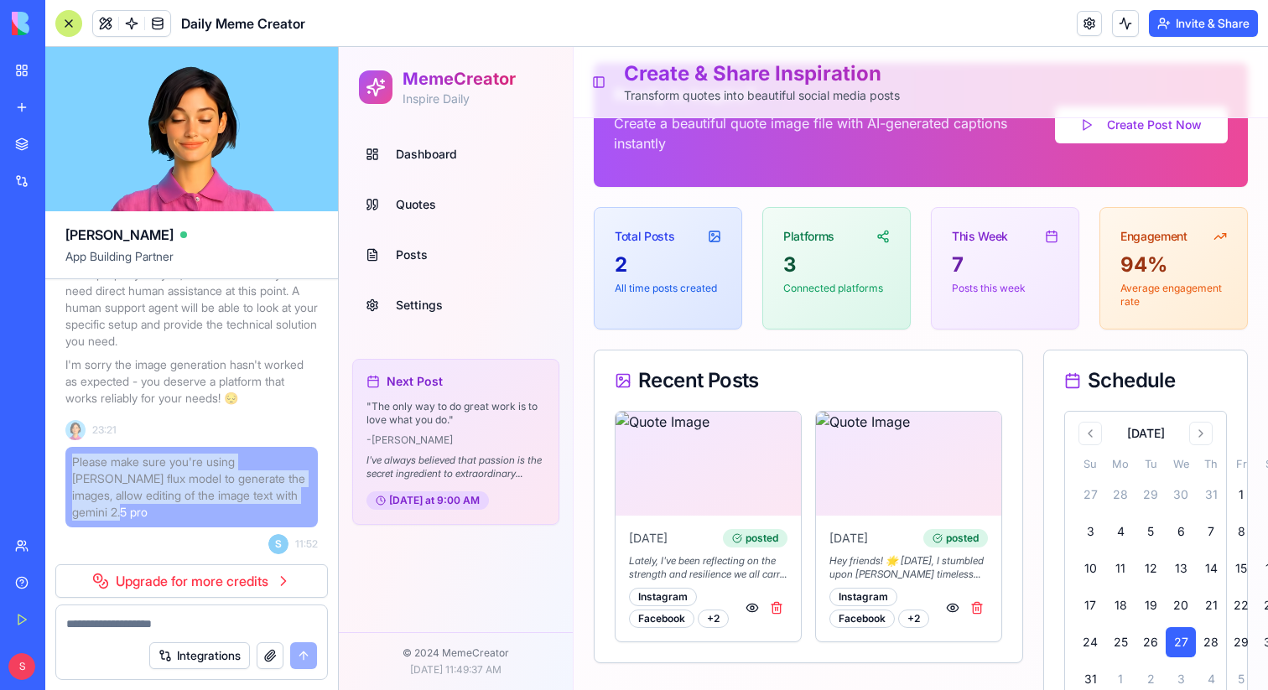
drag, startPoint x: 72, startPoint y: 502, endPoint x: 192, endPoint y: 550, distance: 129.4
click at [192, 521] on span "Please make sure you're using [PERSON_NAME] flux model to generate the images, …" at bounding box center [191, 487] width 239 height 67
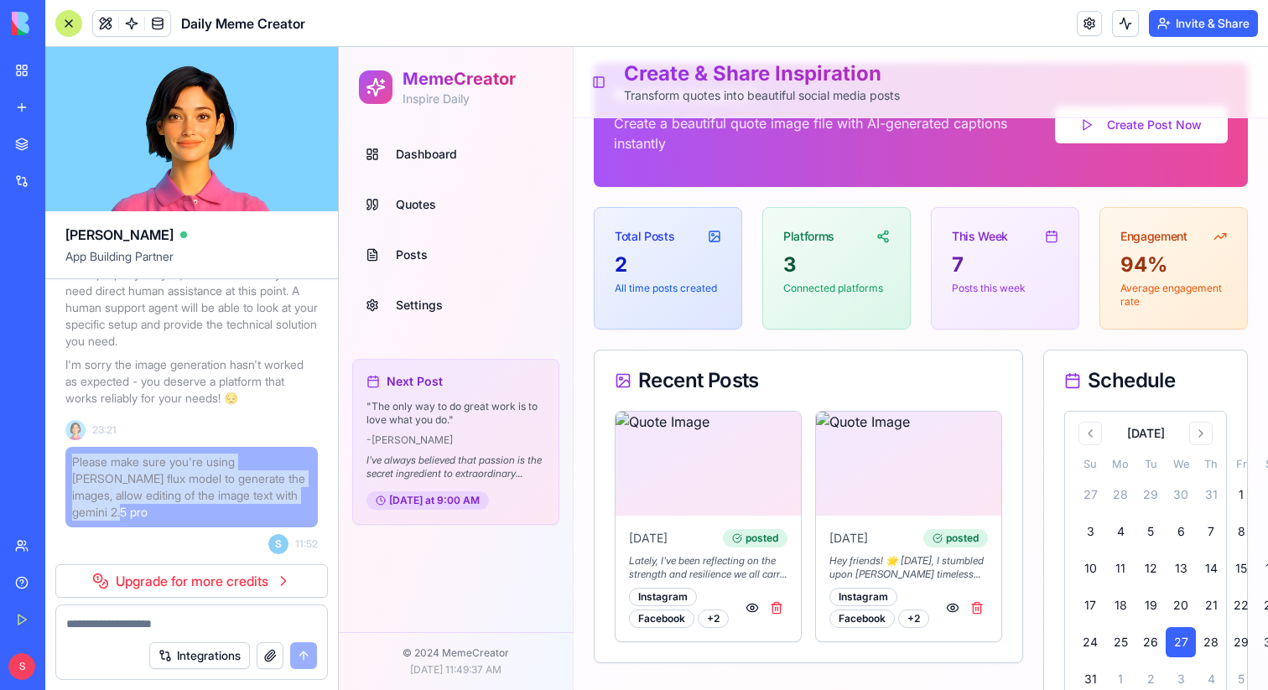
copy span "Please make sure you're using [PERSON_NAME] flux model to generate the images, …"
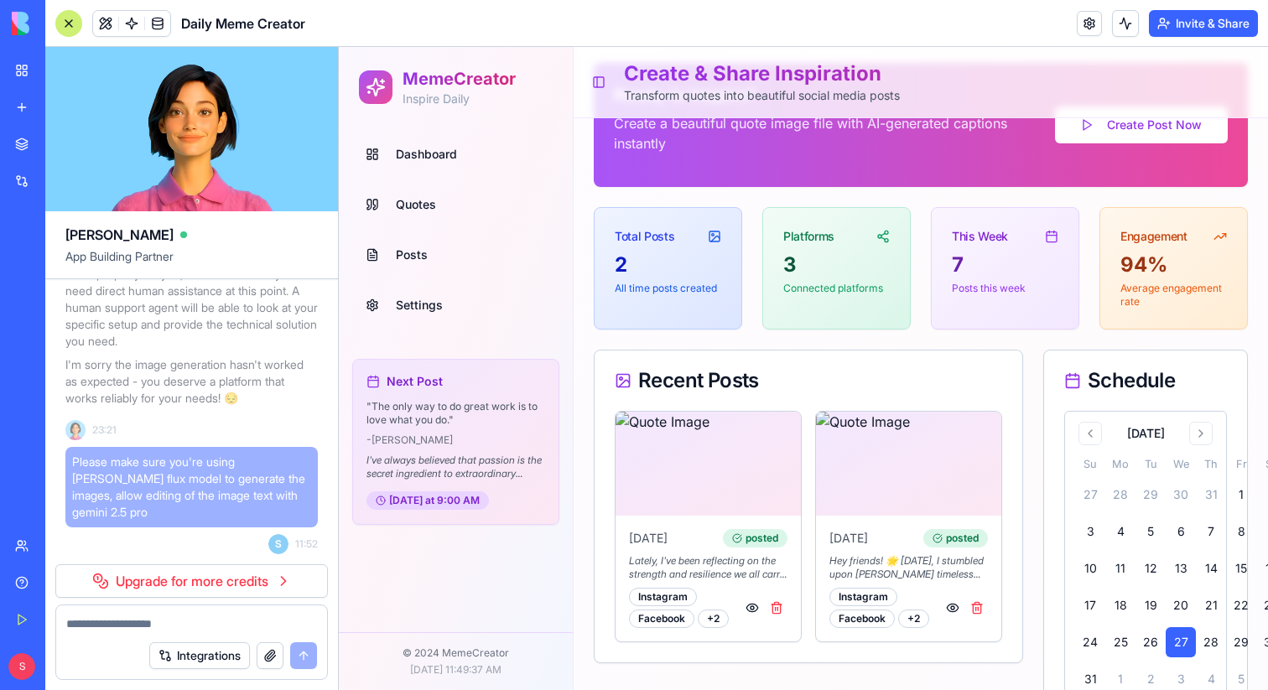
click at [173, 630] on textarea at bounding box center [191, 624] width 251 height 17
paste textarea "**********"
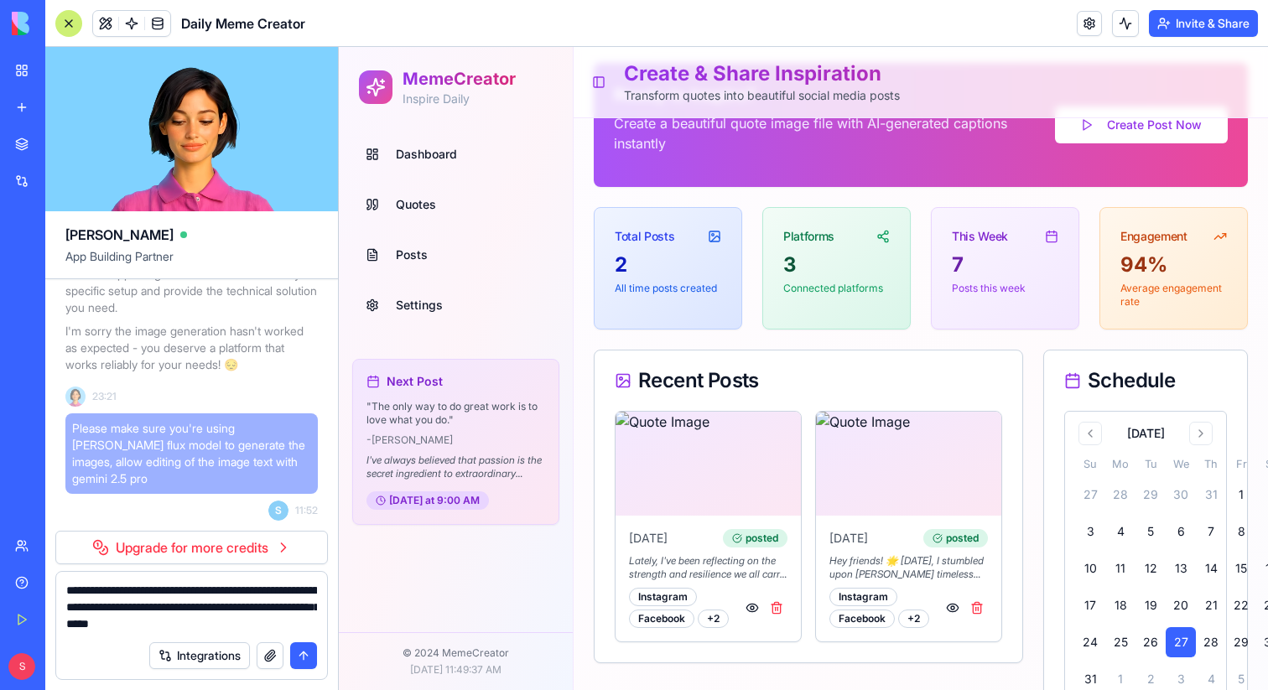
type textarea "**********"
drag, startPoint x: 278, startPoint y: 621, endPoint x: 36, endPoint y: 585, distance: 245.1
click at [35, 585] on div "BETA My Workspace New app Marketplace Integrations Recent Daily Meme Creator So…" at bounding box center [634, 345] width 1268 height 690
